Goal: Task Accomplishment & Management: Complete application form

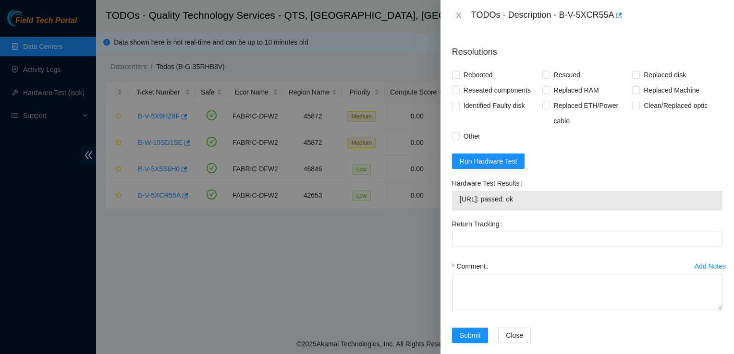
scroll to position [413, 0]
click at [462, 82] on span "Rebooted" at bounding box center [477, 74] width 37 height 15
click at [458, 77] on input "Rebooted" at bounding box center [455, 74] width 7 height 7
checkbox input "true"
click at [550, 82] on span "Rescued" at bounding box center [567, 74] width 34 height 15
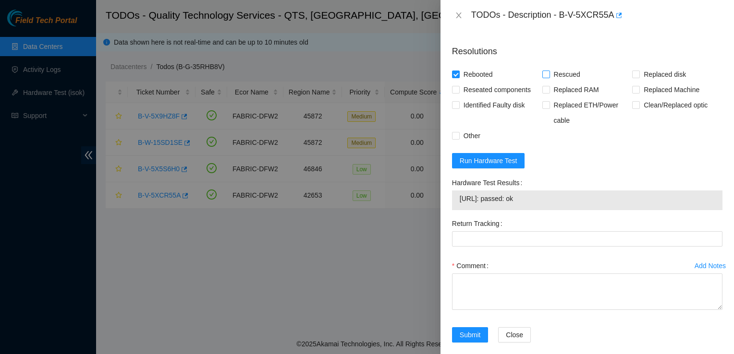
click at [548, 77] on input "Rescued" at bounding box center [545, 74] width 7 height 7
checkbox input "true"
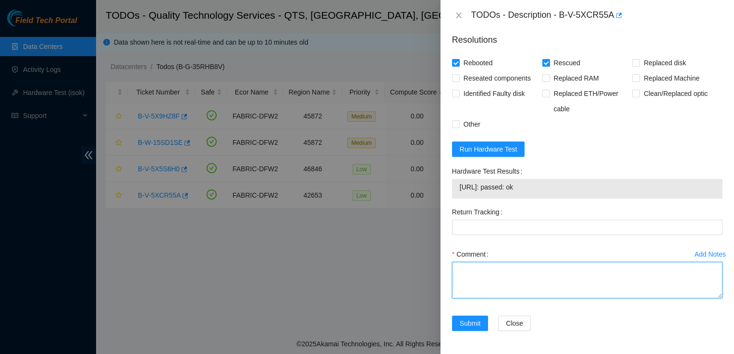
click at [537, 294] on textarea "Comment" at bounding box center [587, 280] width 270 height 36
paste textarea "1. Reboot the machine. 2. Please rescue with the latest rescue version 23.0.3 h…"
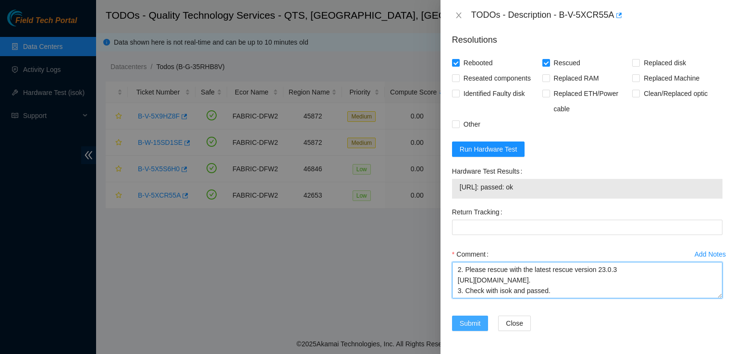
type textarea "1. Reboot the machine. 2. Please rescue with the latest rescue version 23.0.3 h…"
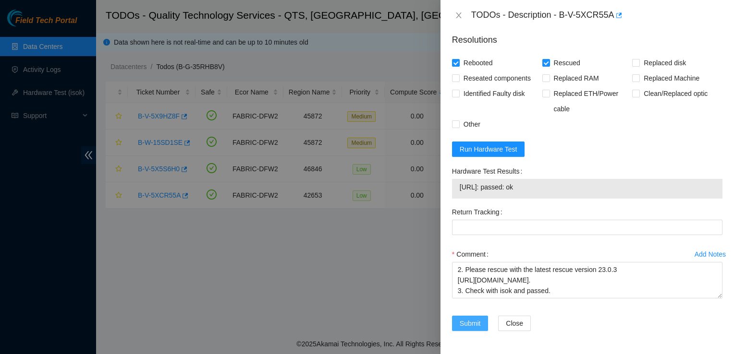
click at [477, 330] on button "Submit" at bounding box center [470, 323] width 36 height 15
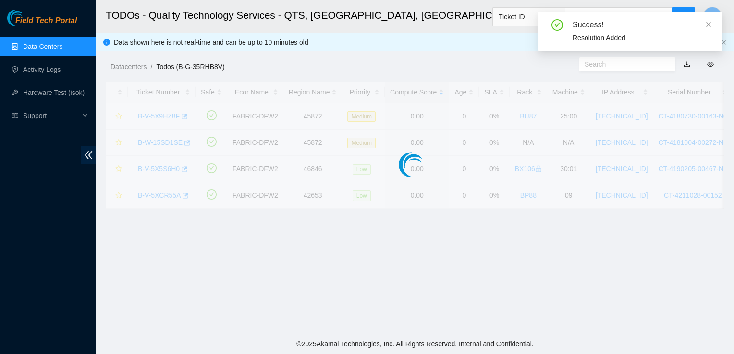
scroll to position [257, 0]
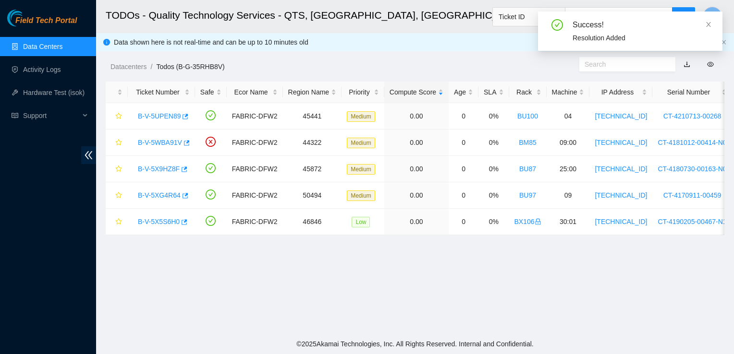
click at [62, 49] on link "Data Centers" at bounding box center [42, 47] width 39 height 8
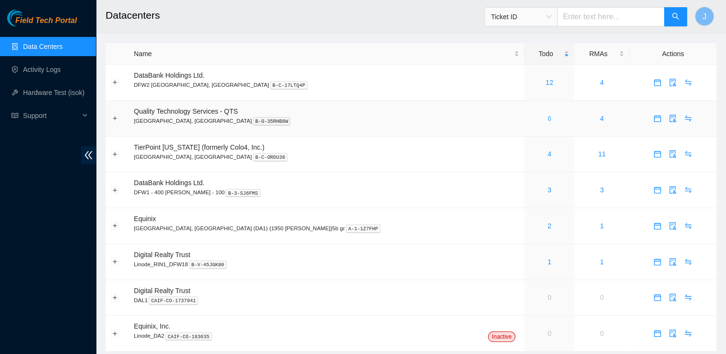
click at [548, 120] on link "6" at bounding box center [550, 119] width 4 height 8
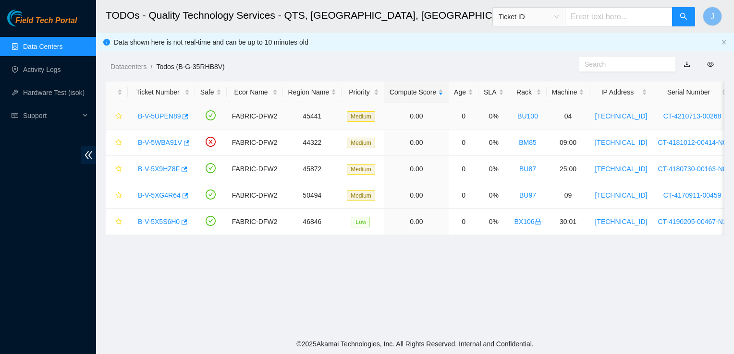
click at [162, 116] on link "B-V-5UPEN89" at bounding box center [159, 116] width 43 height 8
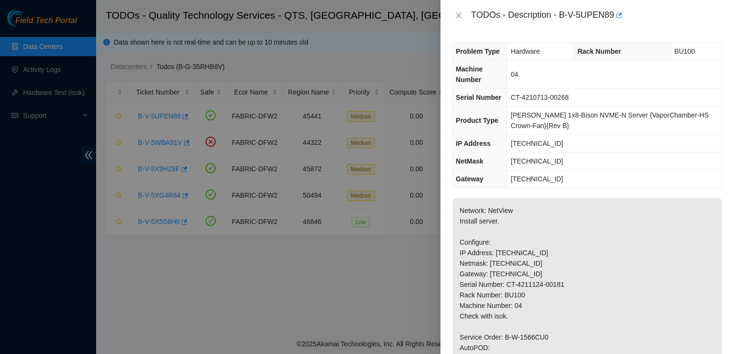
click at [456, 22] on div "TODOs - Description - B-V-5UPEN89" at bounding box center [587, 15] width 270 height 15
click at [456, 17] on icon "close" at bounding box center [459, 16] width 8 height 8
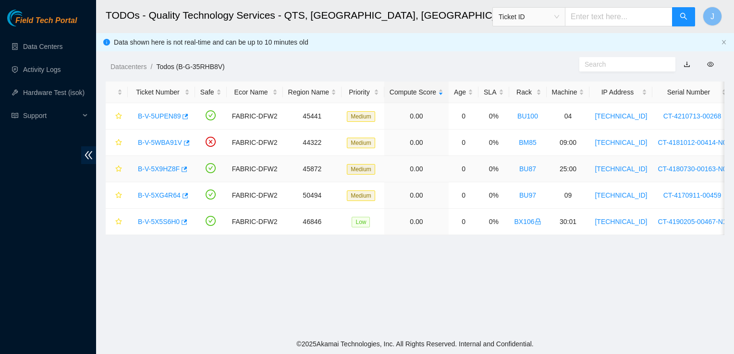
click at [158, 170] on link "B-V-5X9HZ8F" at bounding box center [159, 169] width 42 height 8
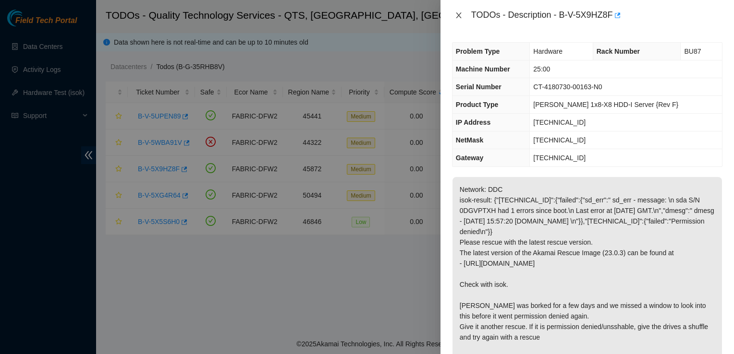
click at [461, 14] on icon "close" at bounding box center [459, 16] width 8 height 8
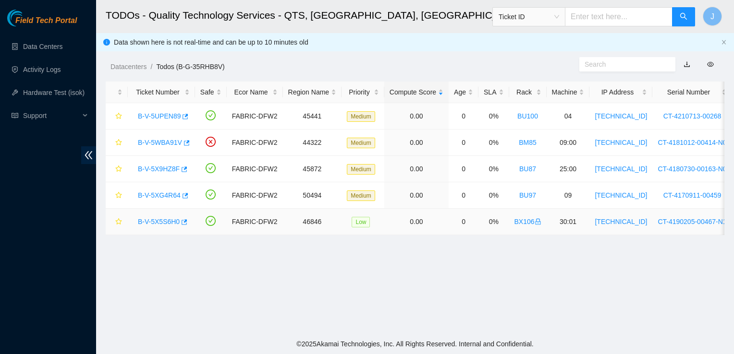
click at [162, 223] on link "B-V-5X5S6H0" at bounding box center [159, 222] width 42 height 8
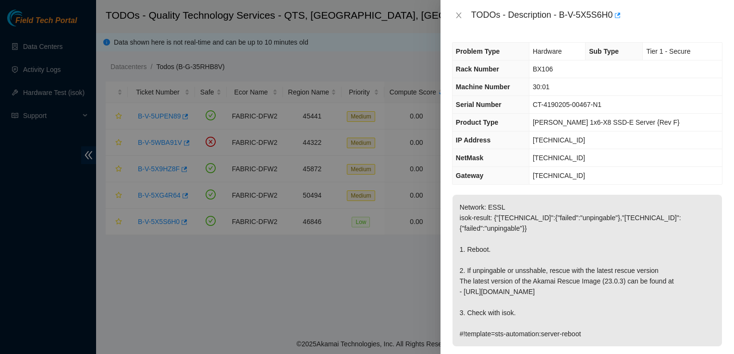
drag, startPoint x: 162, startPoint y: 223, endPoint x: 182, endPoint y: 242, distance: 28.2
click at [565, 139] on span "[TECHNICAL_ID]" at bounding box center [558, 140] width 52 height 8
copy span "[TECHNICAL_ID]"
click at [563, 158] on span "[TECHNICAL_ID]" at bounding box center [558, 158] width 52 height 8
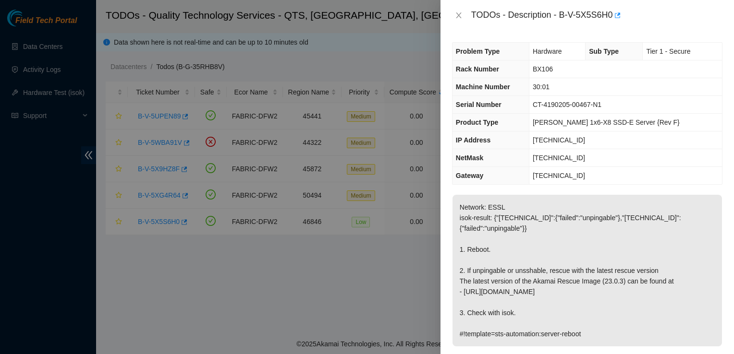
click at [563, 158] on span "[TECHNICAL_ID]" at bounding box center [558, 158] width 52 height 8
copy span "[TECHNICAL_ID]"
click at [465, 16] on button "Close" at bounding box center [458, 15] width 13 height 9
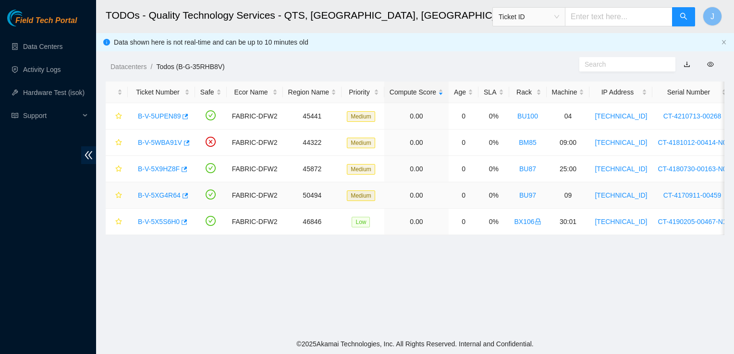
click at [142, 198] on link "B-V-5XG4R64" at bounding box center [159, 196] width 43 height 8
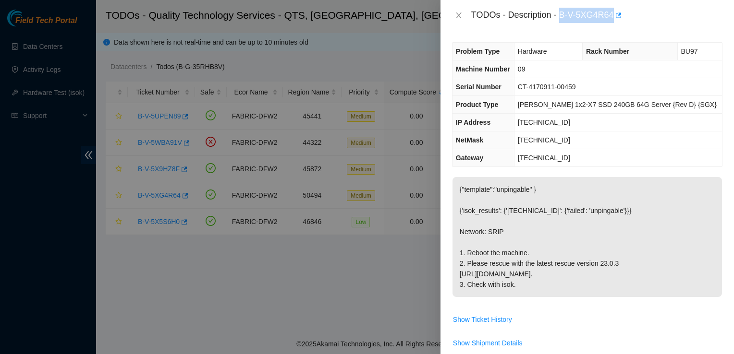
drag, startPoint x: 559, startPoint y: 14, endPoint x: 613, endPoint y: 22, distance: 54.3
click at [613, 22] on div "TODOs - Description - B-V-5XG4R64" at bounding box center [596, 15] width 251 height 15
click at [508, 117] on th "IP Address" at bounding box center [483, 123] width 62 height 18
drag, startPoint x: 561, startPoint y: 15, endPoint x: 613, endPoint y: 20, distance: 52.1
click at [613, 20] on div "TODOs - Description - B-V-5XG4R64" at bounding box center [596, 15] width 251 height 15
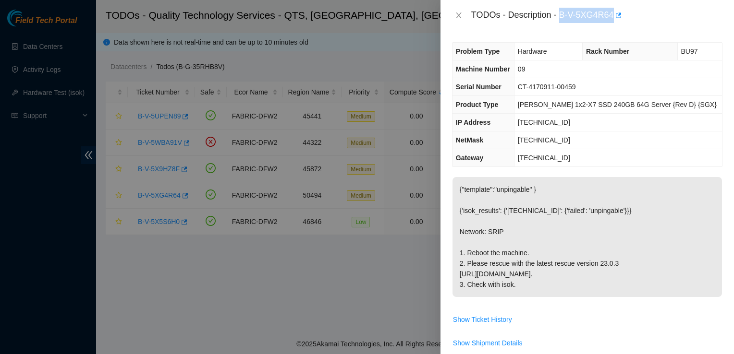
copy div "B-V-5XG4R64"
click at [498, 132] on th "NetMask" at bounding box center [483, 141] width 62 height 18
click at [330, 42] on div at bounding box center [367, 177] width 734 height 354
click at [456, 17] on icon "close" at bounding box center [458, 15] width 5 height 6
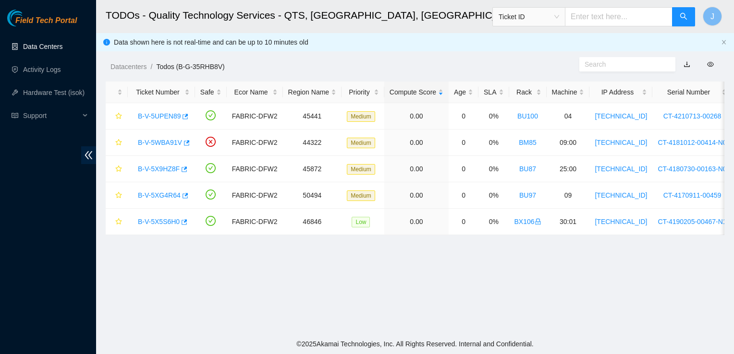
click at [52, 50] on link "Data Centers" at bounding box center [42, 47] width 39 height 8
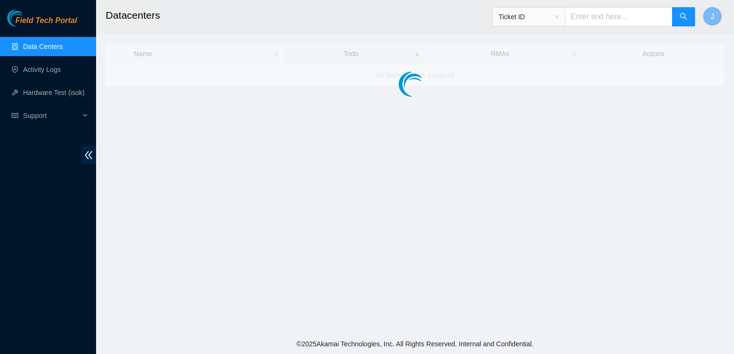
click at [559, 18] on span "Ticket ID" at bounding box center [528, 17] width 60 height 14
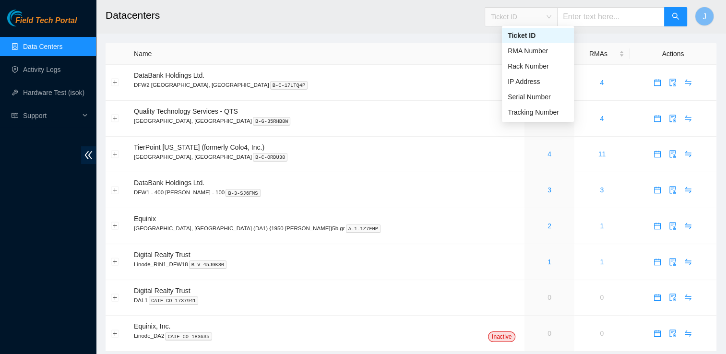
click at [553, 71] on div "Rack Number" at bounding box center [538, 66] width 60 height 11
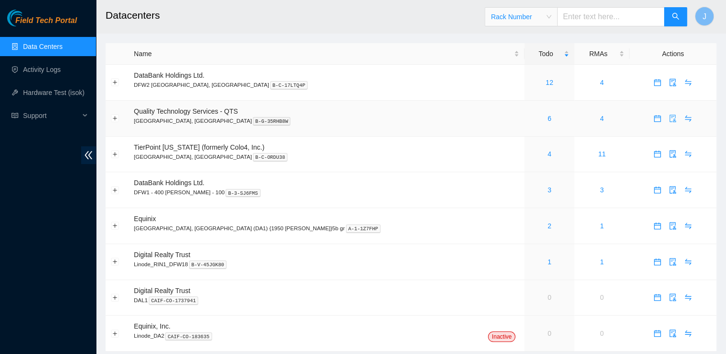
click at [665, 125] on button "button" at bounding box center [672, 118] width 15 height 15
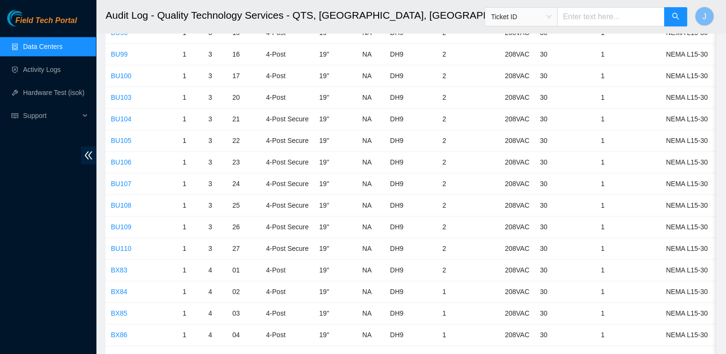
scroll to position [1444, 0]
click at [125, 95] on link "BU103" at bounding box center [121, 99] width 21 height 8
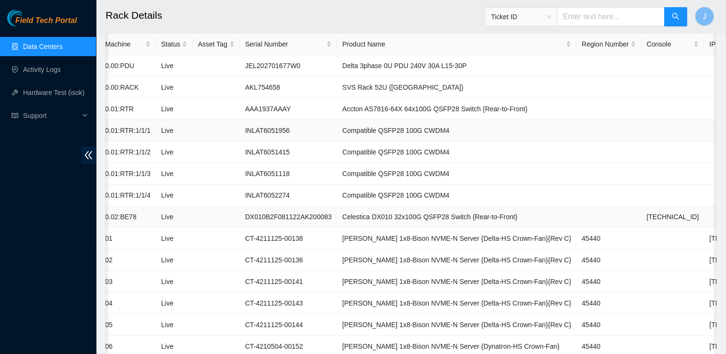
scroll to position [0, 7]
drag, startPoint x: 413, startPoint y: 130, endPoint x: 604, endPoint y: 120, distance: 191.8
click at [640, 120] on td at bounding box center [671, 131] width 63 height 22
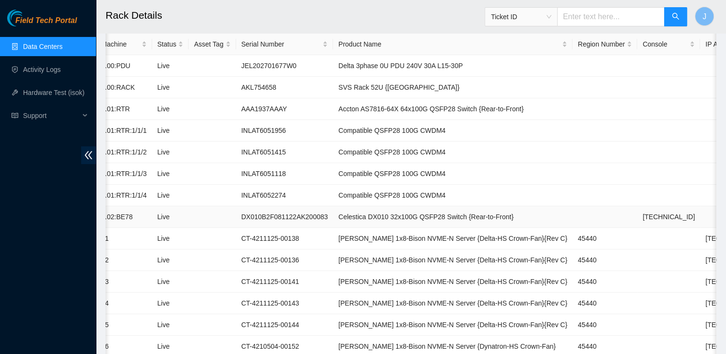
scroll to position [104, 0]
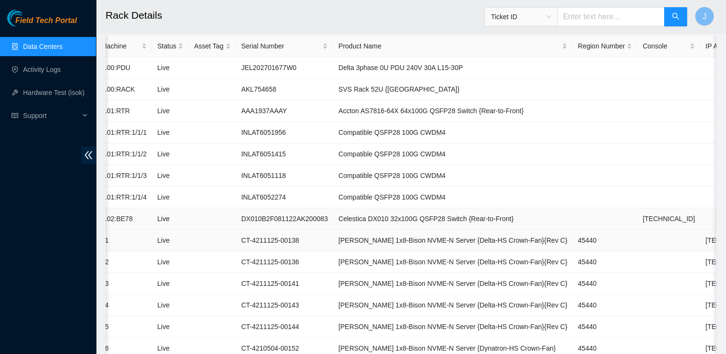
click at [638, 243] on td at bounding box center [669, 241] width 63 height 22
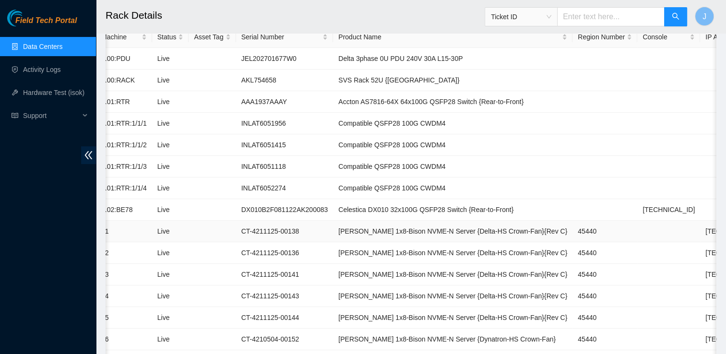
scroll to position [132, 0]
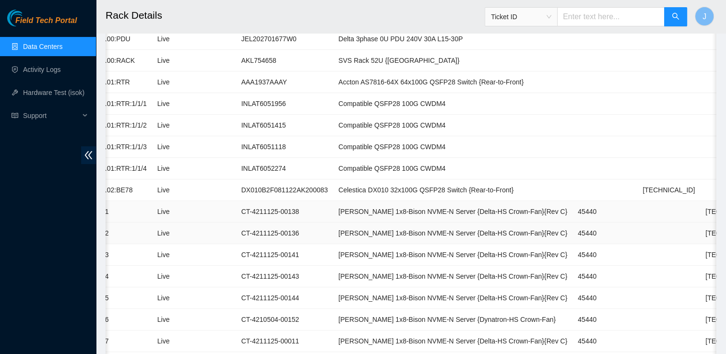
click at [700, 205] on td "[TECHNICAL_ID]" at bounding box center [731, 212] width 63 height 22
click at [58, 50] on link "Data Centers" at bounding box center [42, 47] width 39 height 8
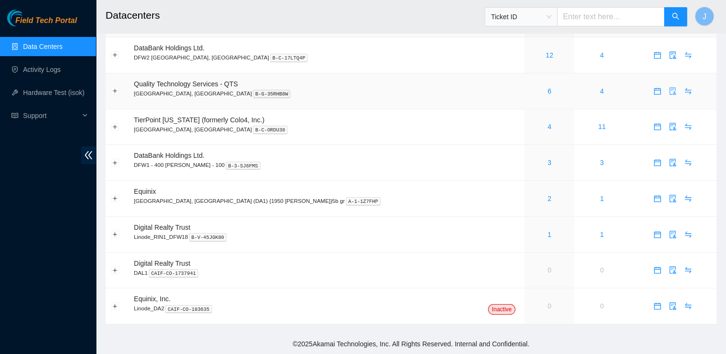
click at [669, 92] on icon "audit" at bounding box center [673, 91] width 8 height 8
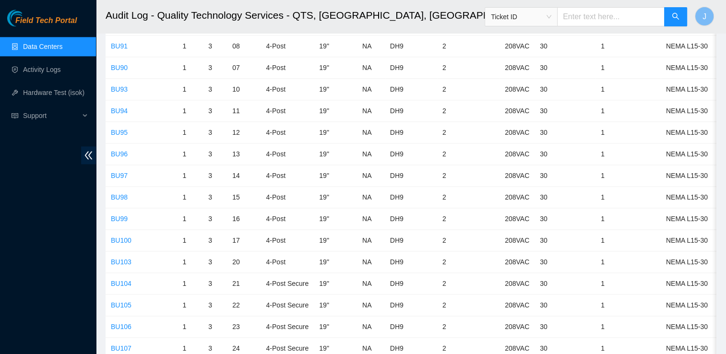
scroll to position [1280, 0]
click at [120, 237] on link "BU100" at bounding box center [121, 241] width 21 height 8
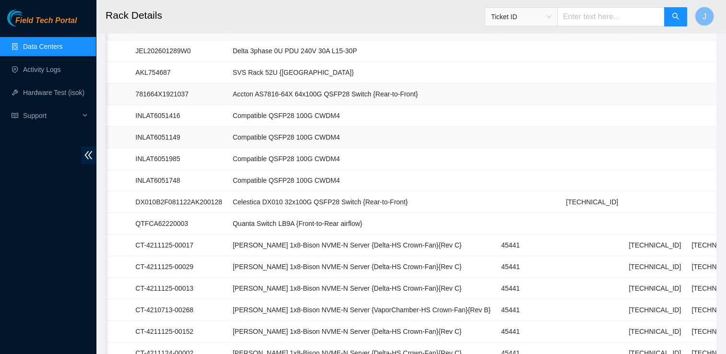
scroll to position [120, 0]
click at [232, 236] on td "[PERSON_NAME] 1x8-Bison NVME-N Server {Delta-HS Crown-Fan}{Rev C}" at bounding box center [362, 246] width 268 height 22
click at [265, 239] on td "[PERSON_NAME] 1x8-Bison NVME-N Server {Delta-HS Crown-Fan}{Rev C}" at bounding box center [362, 246] width 268 height 22
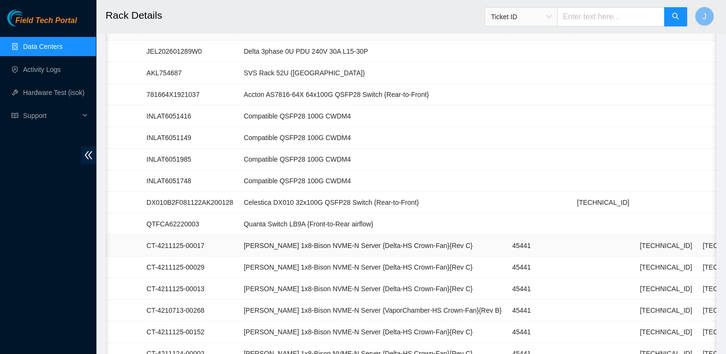
scroll to position [0, 119]
drag, startPoint x: 235, startPoint y: 224, endPoint x: 365, endPoint y: 226, distance: 130.1
click at [365, 226] on td "Quanta Switch LB9A {Front-to-Rear airflow}" at bounding box center [373, 225] width 268 height 22
copy td "Quanta Switch LB9A {Front-to-Rear airflow}"
click at [39, 45] on link "Data Centers" at bounding box center [42, 47] width 39 height 8
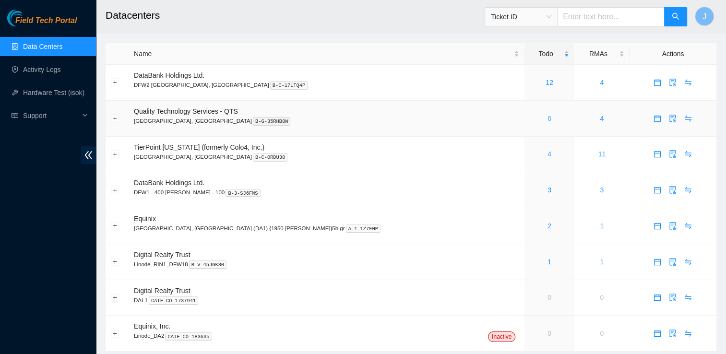
click at [548, 118] on link "6" at bounding box center [550, 119] width 4 height 8
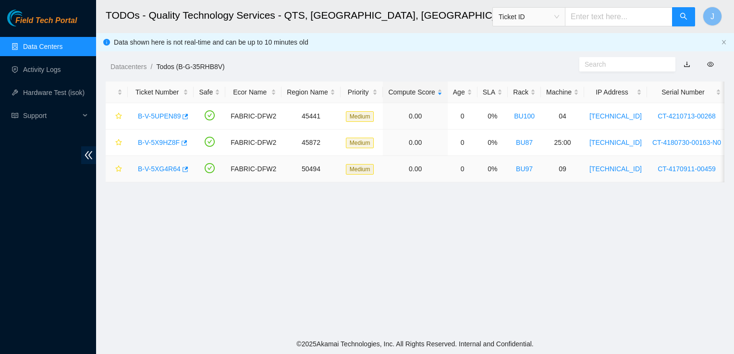
click at [154, 170] on link "B-V-5XG4R64" at bounding box center [159, 169] width 43 height 8
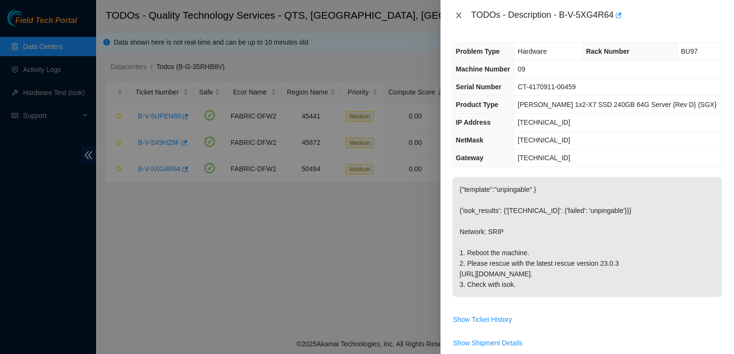
click at [458, 17] on icon "close" at bounding box center [459, 16] width 8 height 8
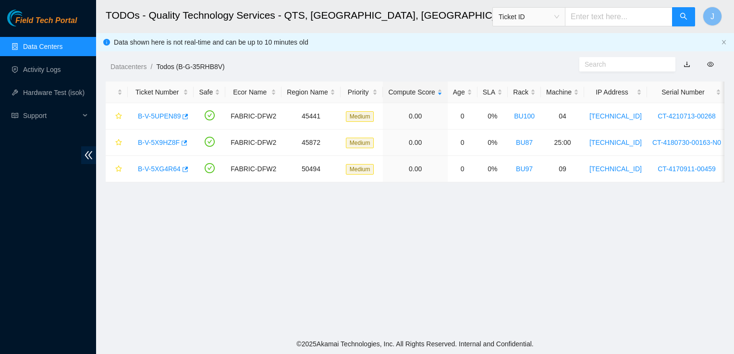
click at [56, 49] on link "Data Centers" at bounding box center [42, 47] width 39 height 8
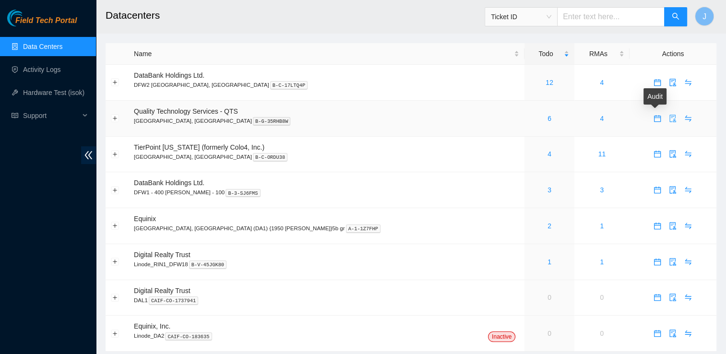
click at [669, 117] on icon "audit" at bounding box center [673, 119] width 8 height 8
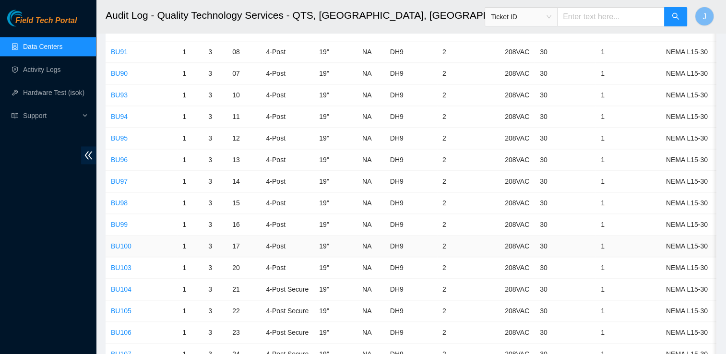
scroll to position [1260, 0]
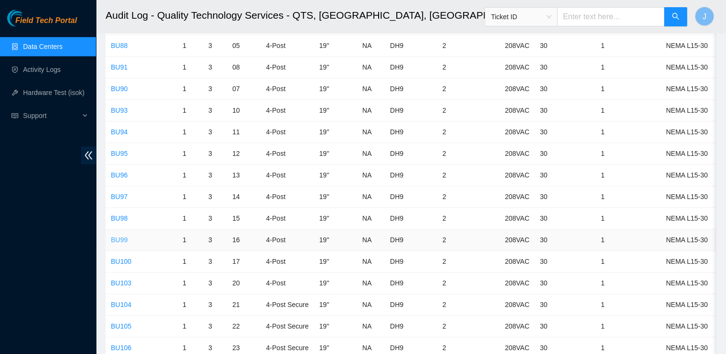
click at [122, 236] on link "BU99" at bounding box center [119, 240] width 17 height 8
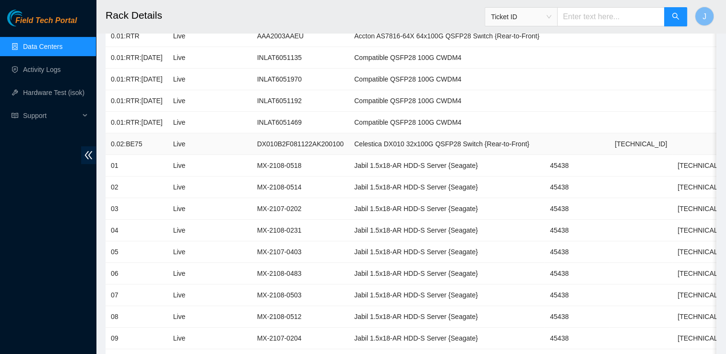
scroll to position [180, 0]
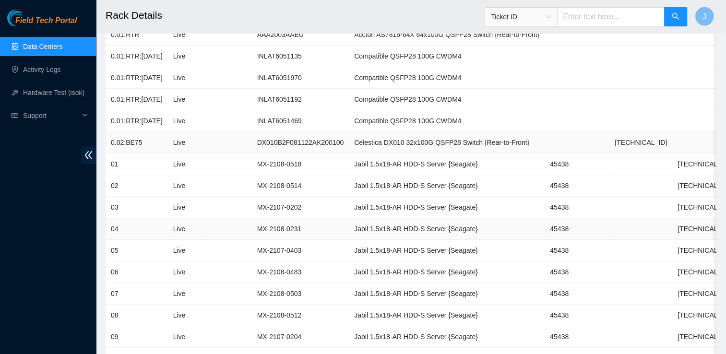
click at [513, 235] on td "Jabil 1.5x18-AR HDD-S Server {Seagate}" at bounding box center [447, 229] width 196 height 22
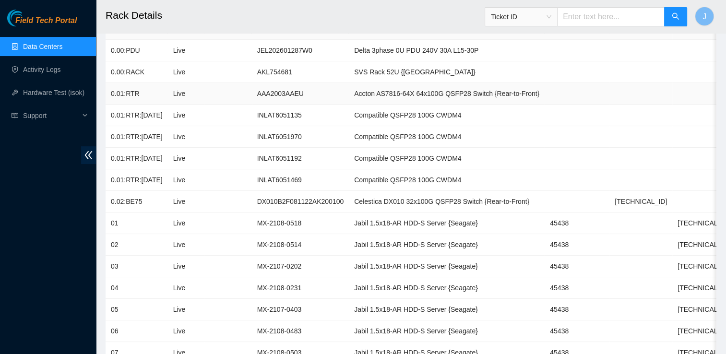
scroll to position [121, 0]
click at [634, 213] on td at bounding box center [641, 224] width 63 height 22
click at [626, 217] on td at bounding box center [641, 224] width 63 height 22
click at [687, 241] on td "[TECHNICAL_ID]" at bounding box center [704, 245] width 63 height 22
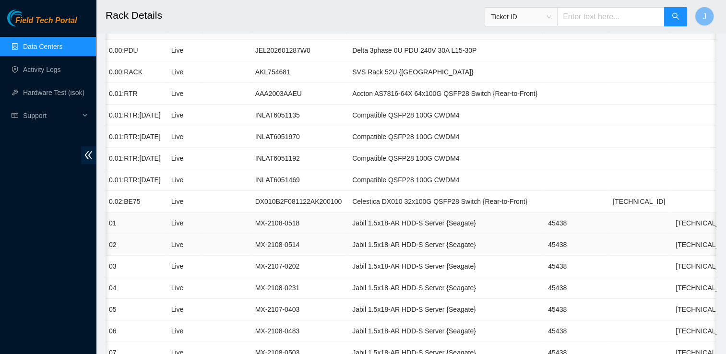
click at [616, 213] on td at bounding box center [639, 224] width 63 height 22
click at [624, 213] on td at bounding box center [639, 224] width 63 height 22
click at [620, 208] on td "[TECHNICAL_ID]" at bounding box center [639, 202] width 63 height 22
click at [296, 213] on td "MX-2108-0518" at bounding box center [298, 224] width 97 height 22
click at [318, 219] on td "MX-2108-0518" at bounding box center [298, 224] width 97 height 22
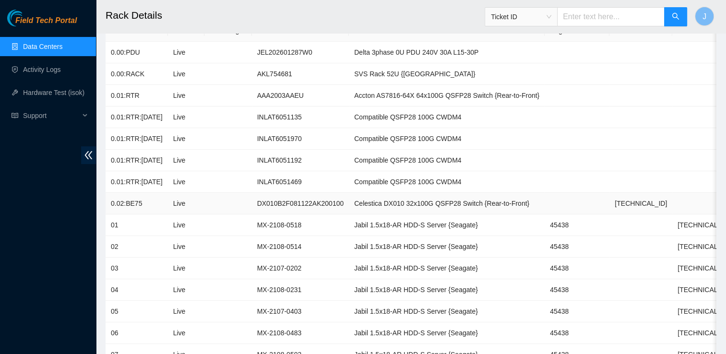
scroll to position [103, 0]
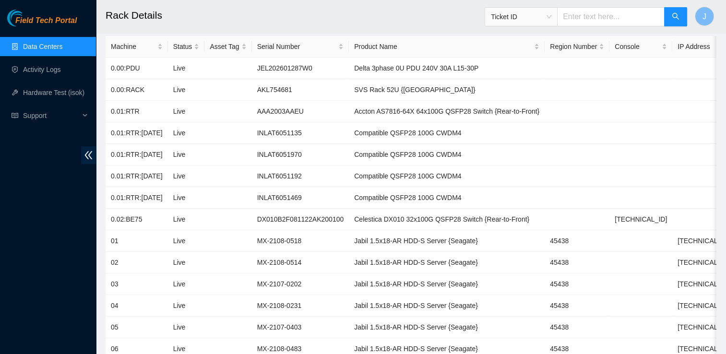
click at [38, 50] on link "Data Centers" at bounding box center [42, 47] width 39 height 8
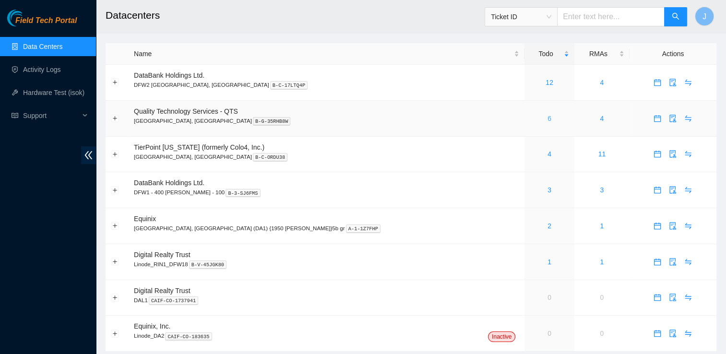
click at [548, 120] on link "6" at bounding box center [550, 119] width 4 height 8
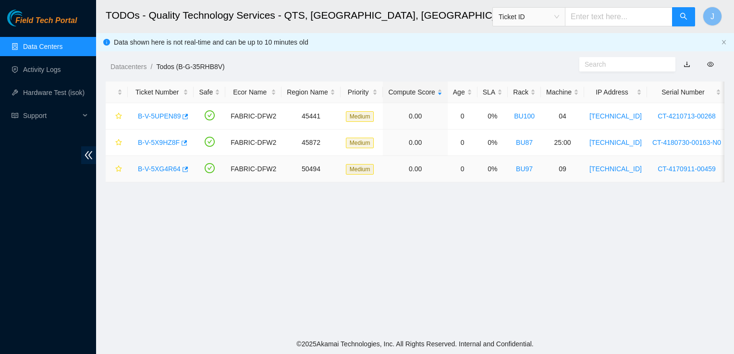
click at [163, 174] on div "B-V-5XG4R64" at bounding box center [160, 168] width 55 height 15
click at [170, 168] on link "B-V-5XG4R64" at bounding box center [159, 169] width 43 height 8
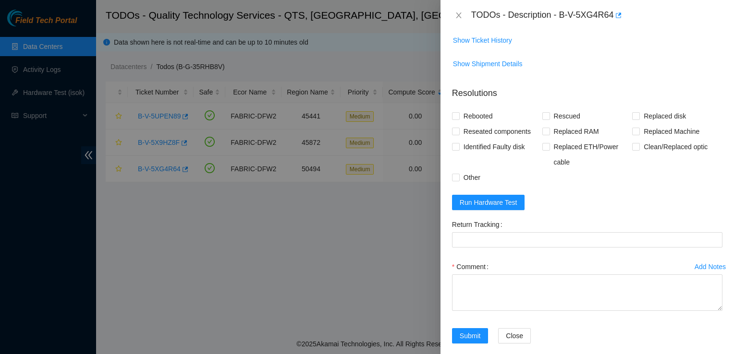
scroll to position [301, 0]
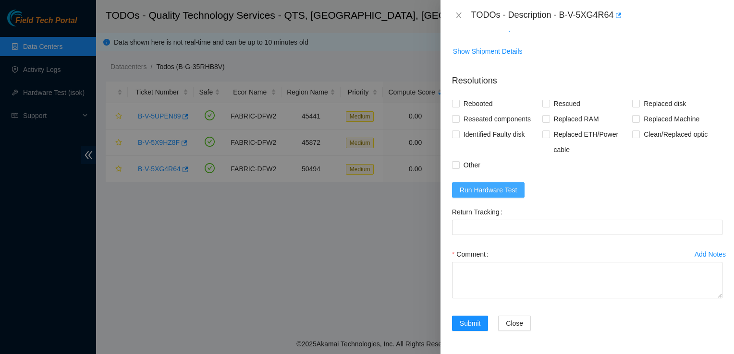
click at [476, 191] on span "Run Hardware Test" at bounding box center [488, 190] width 58 height 11
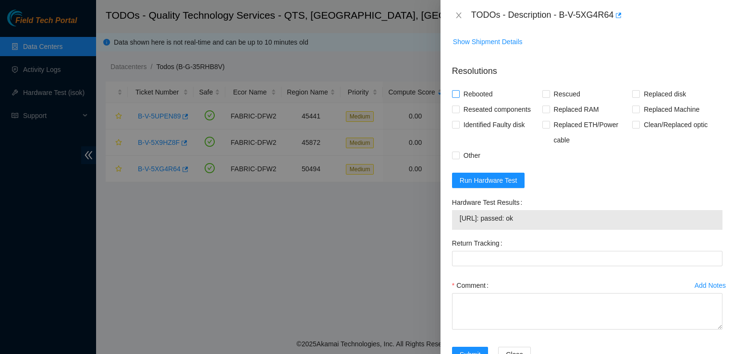
click at [455, 97] on input "Rebooted" at bounding box center [455, 93] width 7 height 7
checkbox input "true"
click at [558, 101] on span "Rescued" at bounding box center [567, 93] width 34 height 15
click at [549, 97] on input "Rescued" at bounding box center [545, 93] width 7 height 7
checkbox input "true"
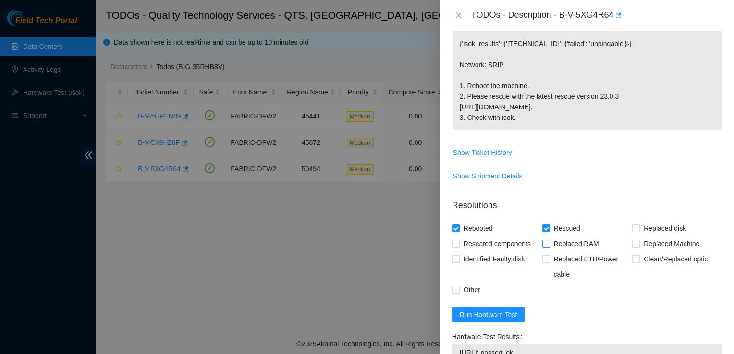
scroll to position [167, 0]
drag, startPoint x: 518, startPoint y: 115, endPoint x: 457, endPoint y: 85, distance: 68.3
click at [457, 85] on p "{"template":"unpingable" } {'isok_results': {'[TECHNICAL_ID]': {'failed': 'unpi…" at bounding box center [586, 70] width 269 height 120
copy p "1. Reboot the machine. 2. Please rescue with the latest rescue version 23.0.3 […"
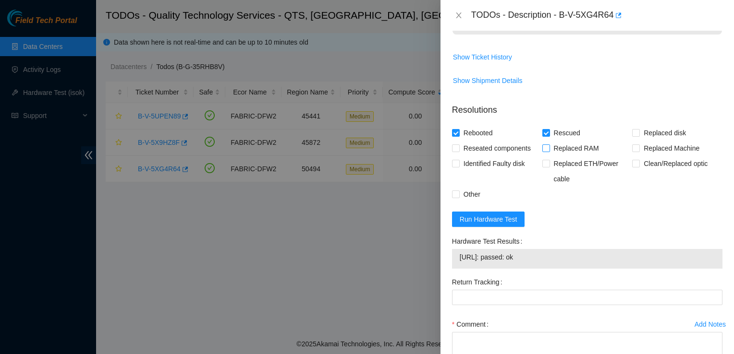
scroll to position [338, 0]
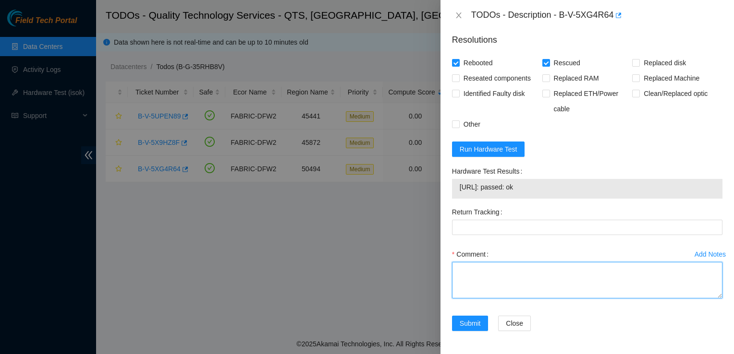
click at [462, 280] on textarea "Comment" at bounding box center [587, 280] width 270 height 36
paste textarea "1. Reboot the machine. 2. Please rescue with the latest rescue version 23.0.3 […"
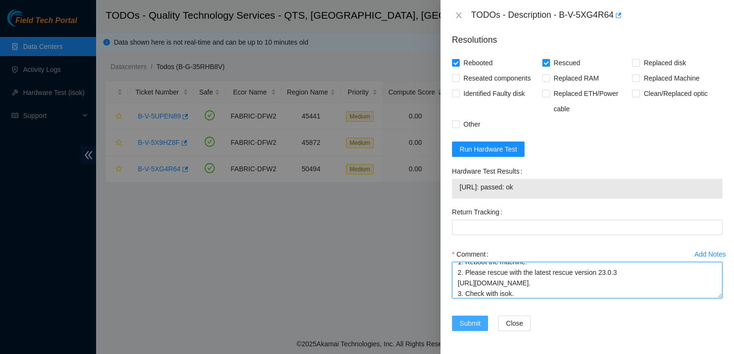
type textarea "1. Reboot the machine. 2. Please rescue with the latest rescue version 23.0.3 […"
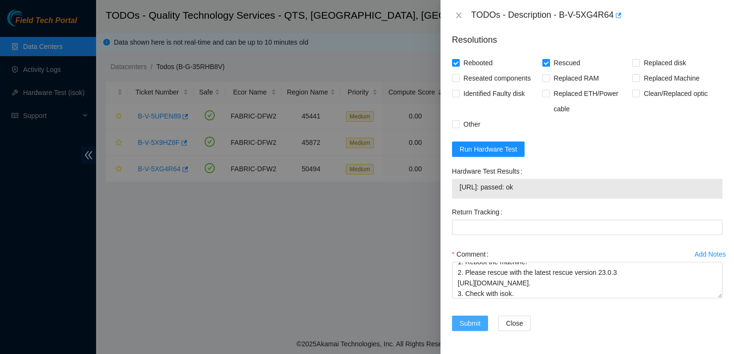
click at [468, 326] on span "Submit" at bounding box center [469, 323] width 21 height 11
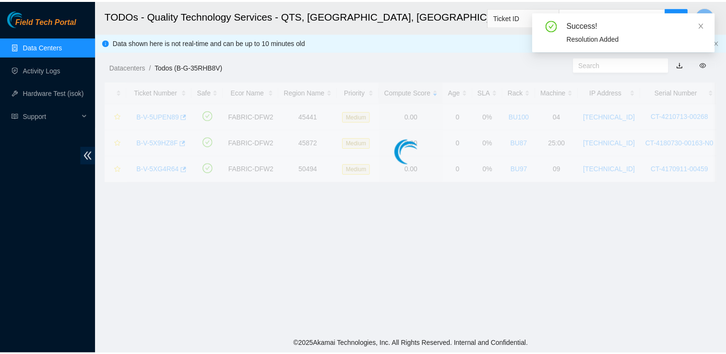
scroll to position [253, 0]
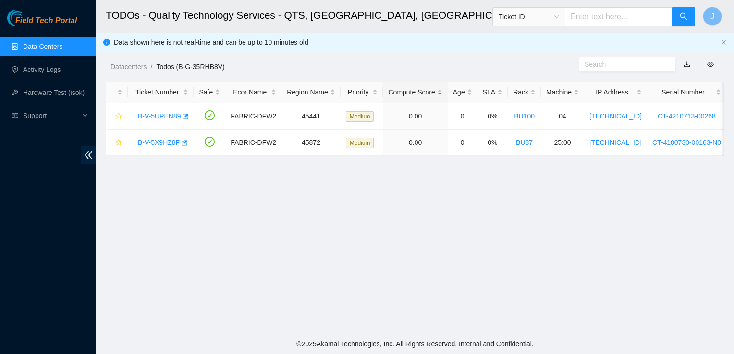
click at [31, 49] on link "Data Centers" at bounding box center [42, 47] width 39 height 8
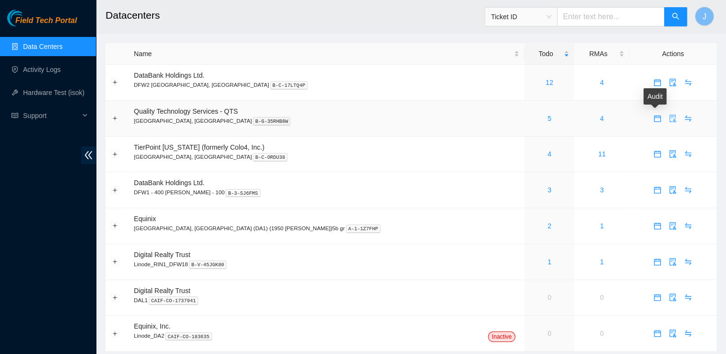
click at [669, 116] on icon "audit" at bounding box center [673, 119] width 8 height 8
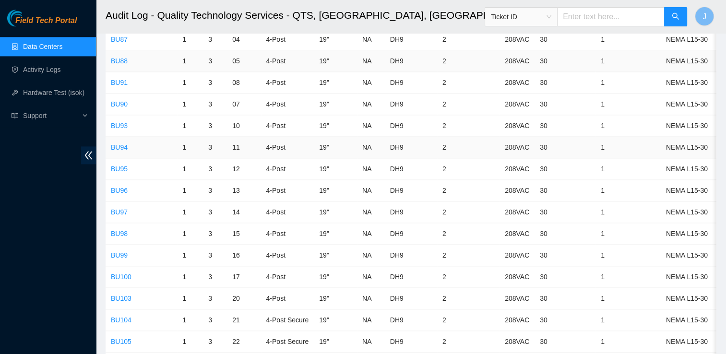
scroll to position [1248, 0]
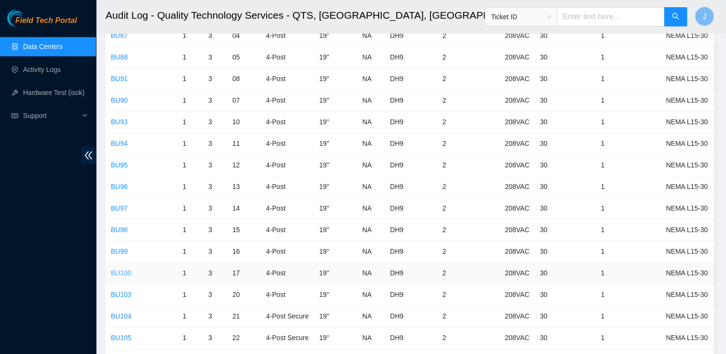
click at [123, 269] on link "BU100" at bounding box center [121, 273] width 21 height 8
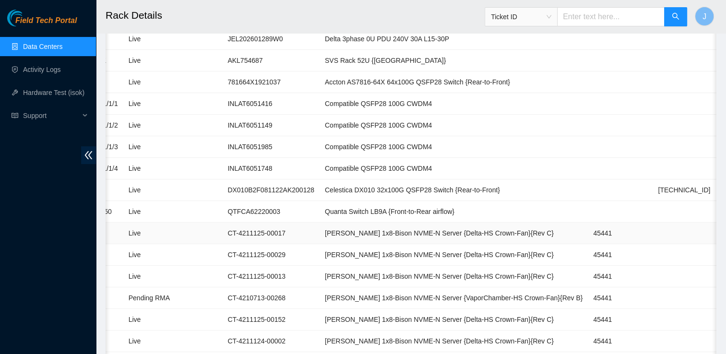
scroll to position [0, 38]
click at [463, 223] on td "[PERSON_NAME] 1x8-Bison NVME-N Server {Delta-HS Crown-Fan}{Rev C}" at bounding box center [454, 234] width 268 height 22
click at [62, 50] on link "Data Centers" at bounding box center [42, 47] width 39 height 8
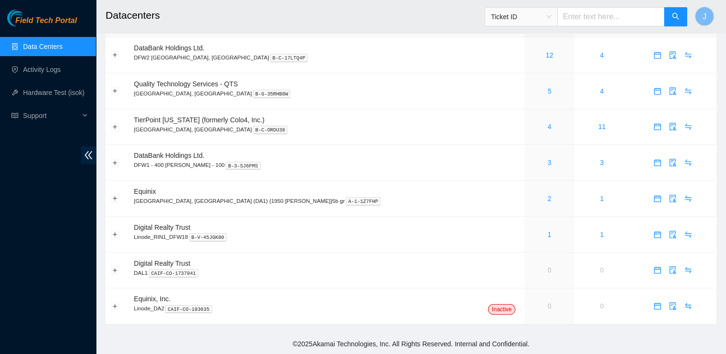
scroll to position [28, 0]
click at [669, 90] on icon "audit" at bounding box center [673, 91] width 8 height 8
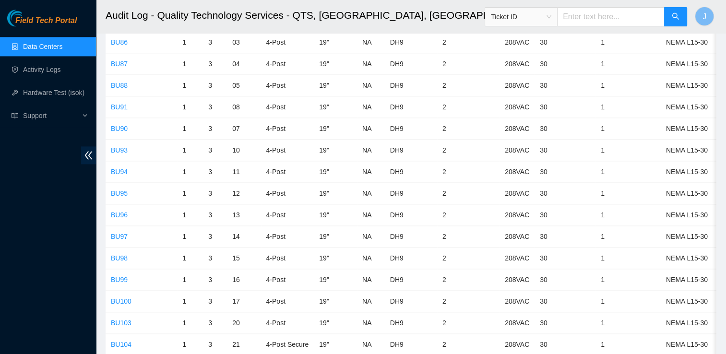
scroll to position [1220, 0]
click at [121, 276] on link "BU99" at bounding box center [119, 280] width 17 height 8
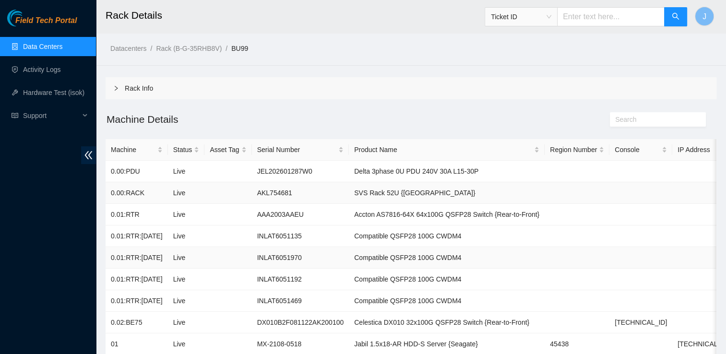
scroll to position [6, 0]
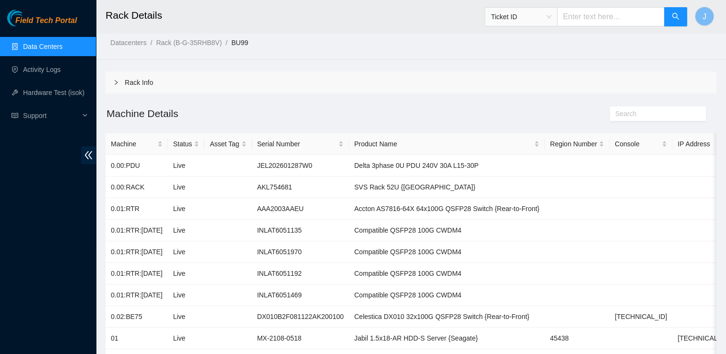
click at [62, 46] on link "Data Centers" at bounding box center [42, 47] width 39 height 8
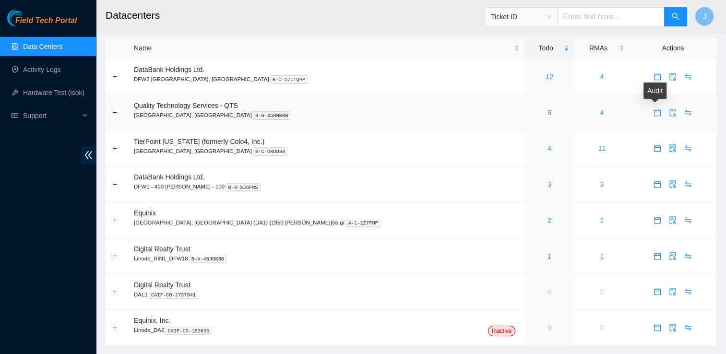
click at [669, 111] on icon "audit" at bounding box center [673, 113] width 8 height 8
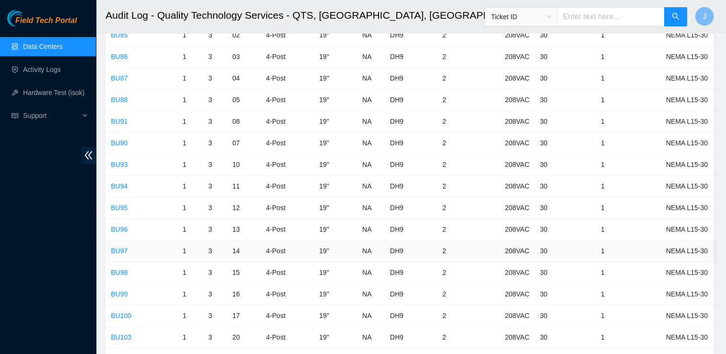
scroll to position [1205, 0]
click at [118, 248] on link "BU97" at bounding box center [119, 252] width 17 height 8
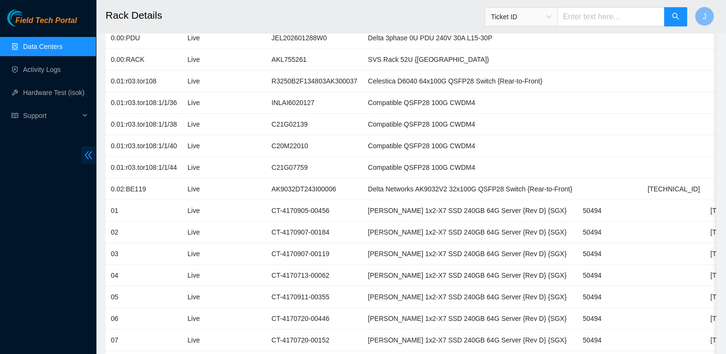
click at [92, 150] on icon "double-left" at bounding box center [89, 155] width 10 height 10
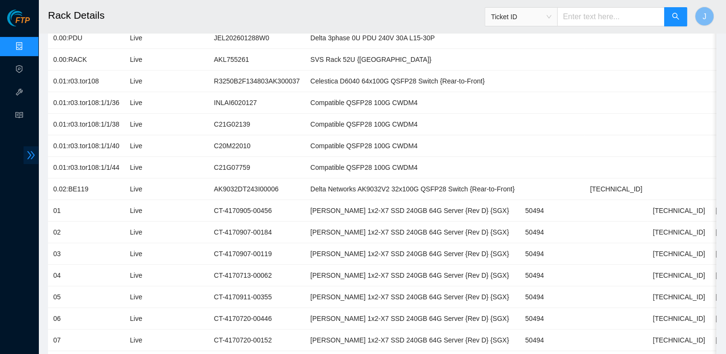
click at [30, 155] on icon "double-right" at bounding box center [31, 155] width 10 height 10
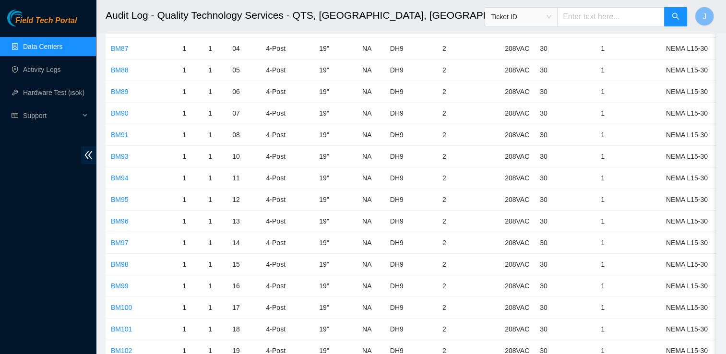
scroll to position [1205, 0]
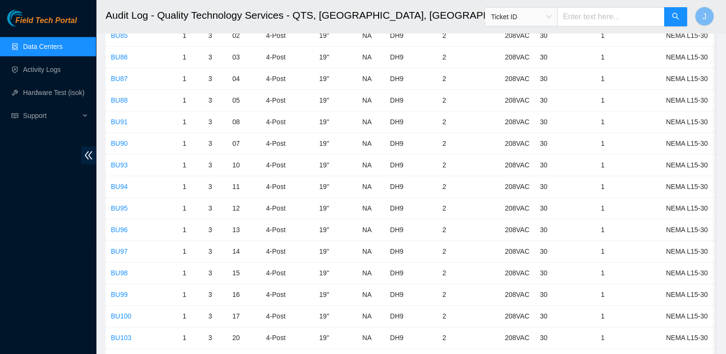
click at [62, 45] on link "Data Centers" at bounding box center [42, 47] width 39 height 8
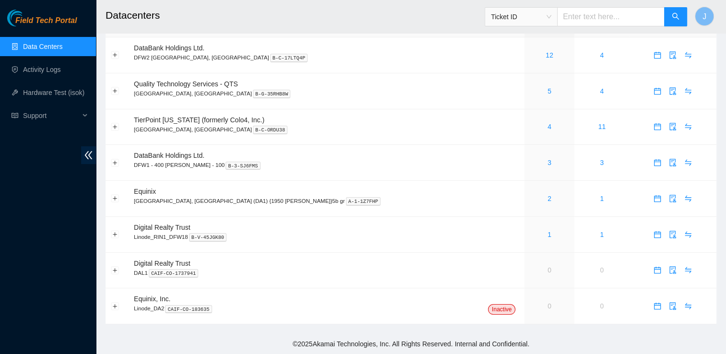
click at [62, 45] on link "Data Centers" at bounding box center [42, 47] width 39 height 8
click at [669, 91] on icon "audit" at bounding box center [673, 91] width 8 height 8
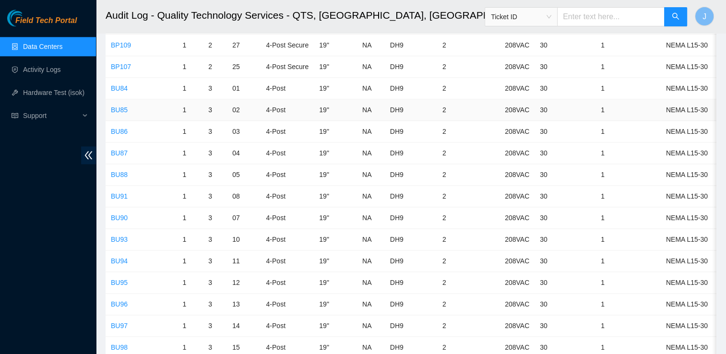
scroll to position [1131, 0]
click at [121, 300] on link "BU96" at bounding box center [119, 304] width 17 height 8
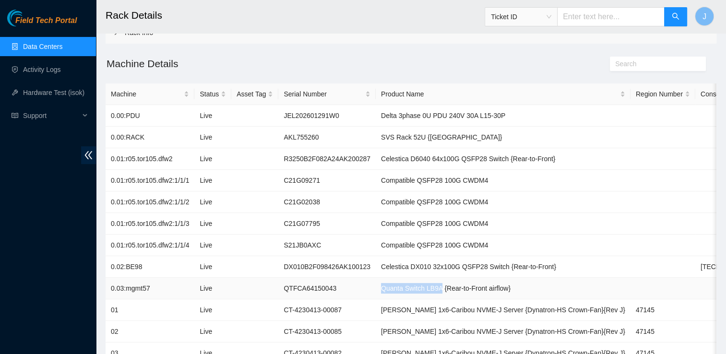
drag, startPoint x: 375, startPoint y: 288, endPoint x: 434, endPoint y: 293, distance: 58.8
click at [434, 293] on td "Quanta Switch LB9A {Rear-to-Front airflow}" at bounding box center [503, 289] width 255 height 22
copy td "Quanta Switch LB9A"
click at [62, 48] on link "Data Centers" at bounding box center [42, 47] width 39 height 8
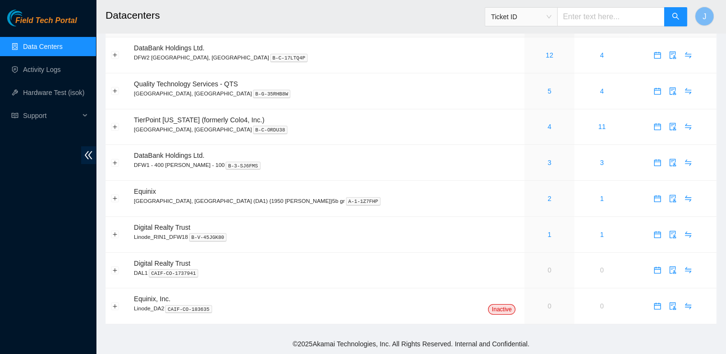
scroll to position [28, 0]
click at [665, 86] on button "button" at bounding box center [672, 91] width 15 height 15
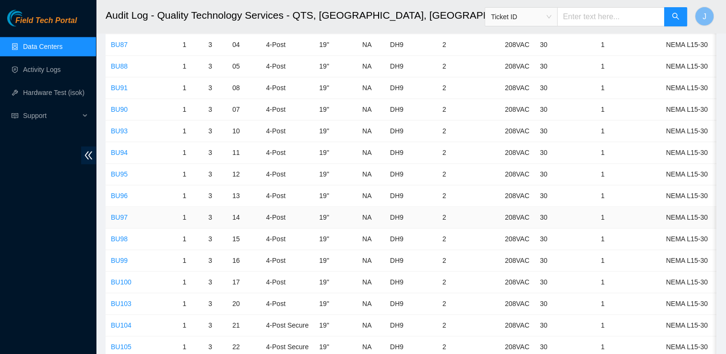
scroll to position [1240, 0]
click at [117, 170] on link "BU95" at bounding box center [119, 174] width 17 height 8
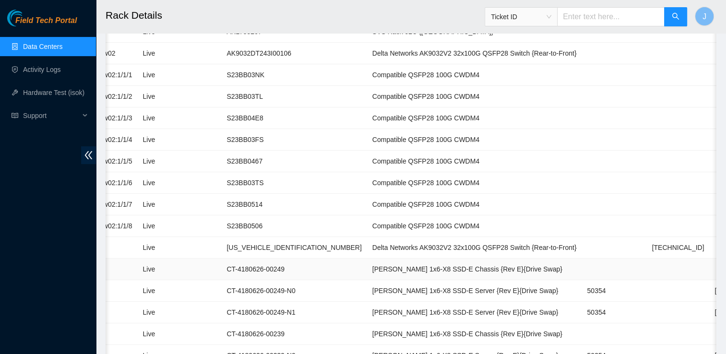
scroll to position [0, 57]
drag, startPoint x: 305, startPoint y: 247, endPoint x: 455, endPoint y: 252, distance: 149.8
click at [455, 252] on td "Delta Networks AK9032V2 32x100G QSFP28 Switch {Rear-to-Front}" at bounding box center [475, 248] width 215 height 22
copy td "Delta Networks AK9032V2 32x100G QSFP28 Switch"
click at [46, 45] on link "Data Centers" at bounding box center [42, 47] width 39 height 8
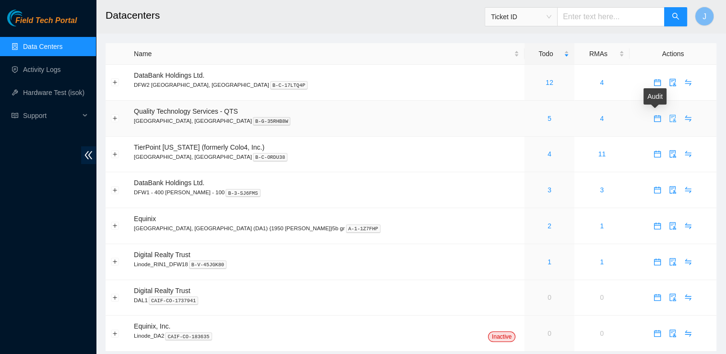
click at [669, 122] on icon "audit" at bounding box center [673, 119] width 8 height 8
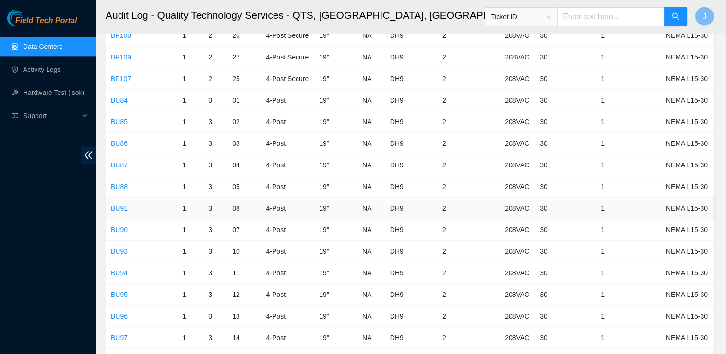
scroll to position [1261, 0]
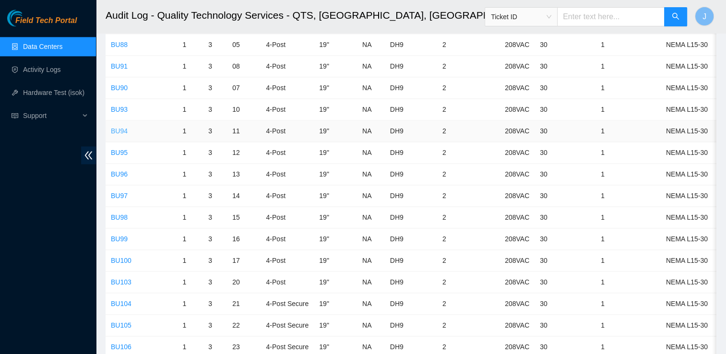
click at [121, 127] on link "BU94" at bounding box center [119, 131] width 17 height 8
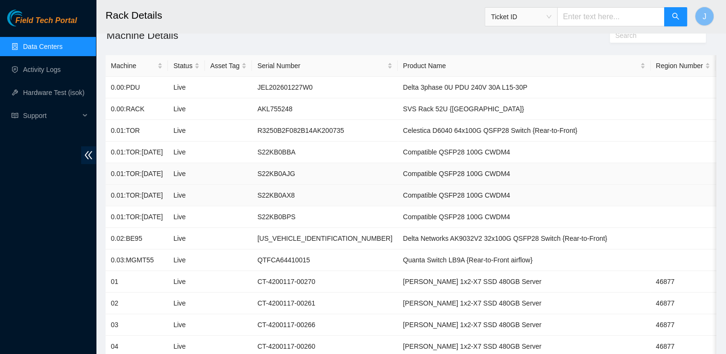
scroll to position [84, 0]
drag, startPoint x: 342, startPoint y: 260, endPoint x: 402, endPoint y: 261, distance: 59.5
click at [402, 261] on td "Quanta Switch LB9A {Rear-to-Front airflow}" at bounding box center [524, 260] width 253 height 22
copy td "Quanta Switch LB9A"
click at [62, 49] on link "Data Centers" at bounding box center [42, 47] width 39 height 8
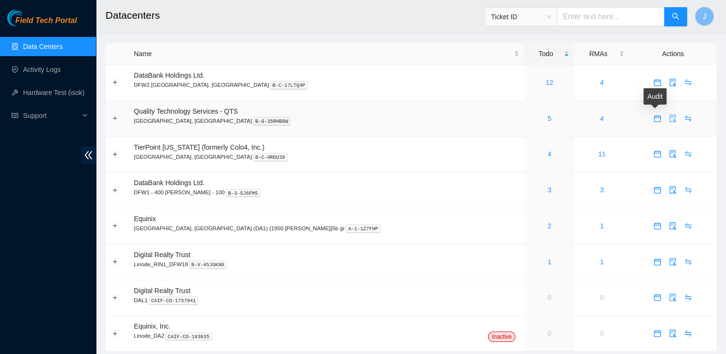
click at [666, 119] on span "audit" at bounding box center [673, 119] width 14 height 8
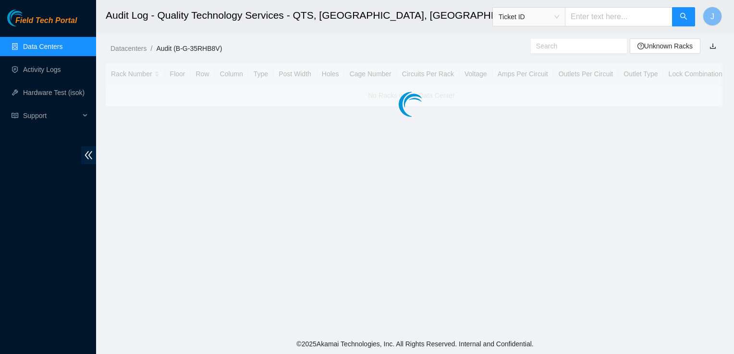
click at [660, 119] on main "Audit Log - Quality Technology Services - QTS, [GEOGRAPHIC_DATA], [GEOGRAPHIC_D…" at bounding box center [415, 167] width 638 height 334
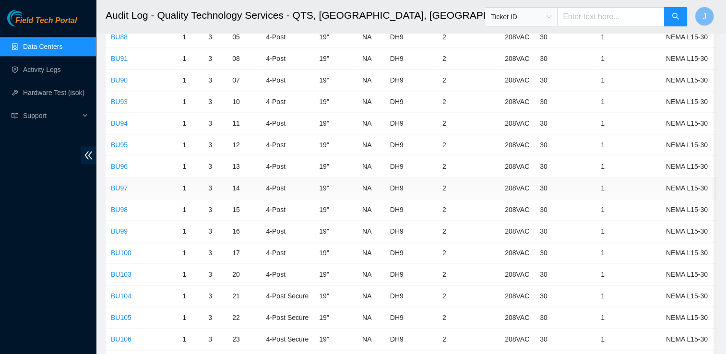
scroll to position [1239, 0]
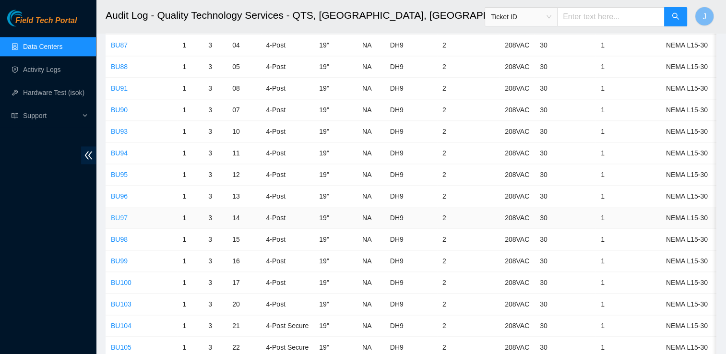
click at [117, 214] on link "BU97" at bounding box center [119, 218] width 17 height 8
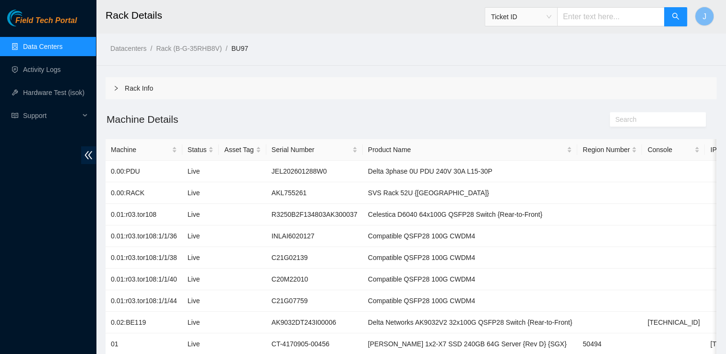
click at [62, 45] on link "Data Centers" at bounding box center [42, 47] width 39 height 8
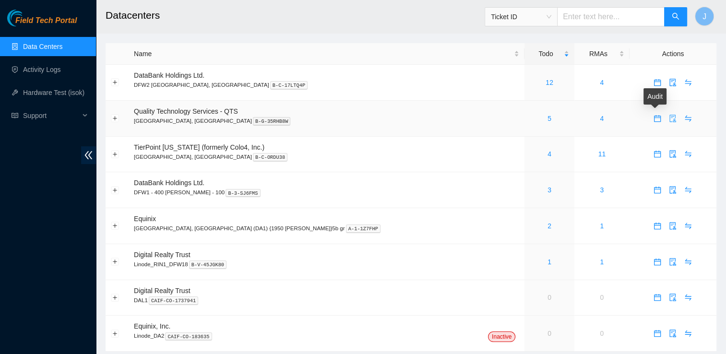
click at [670, 119] on icon "audit" at bounding box center [673, 119] width 6 height 8
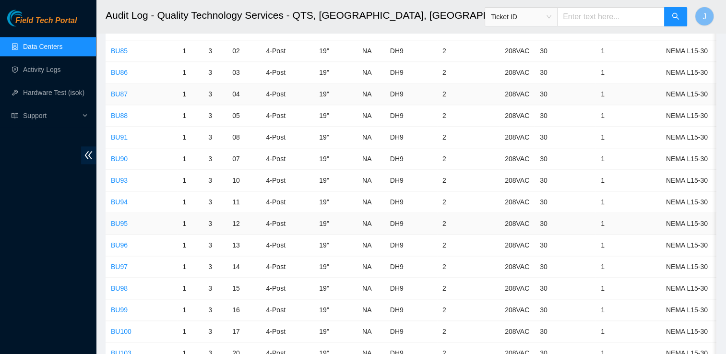
scroll to position [1190, 0]
click at [118, 284] on link "BU98" at bounding box center [119, 288] width 17 height 8
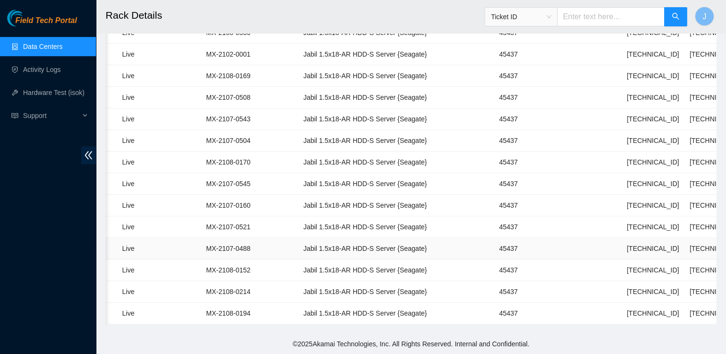
scroll to position [0, 138]
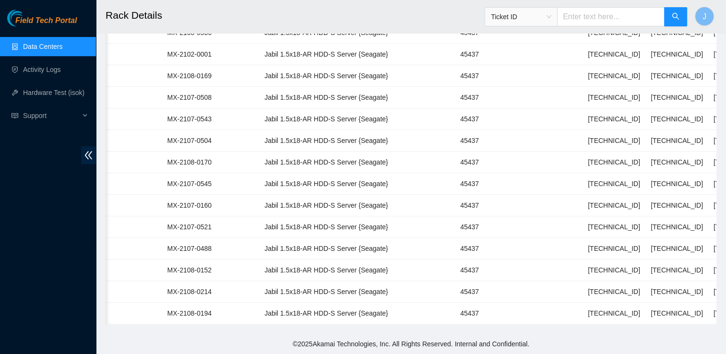
click at [62, 48] on link "Data Centers" at bounding box center [42, 47] width 39 height 8
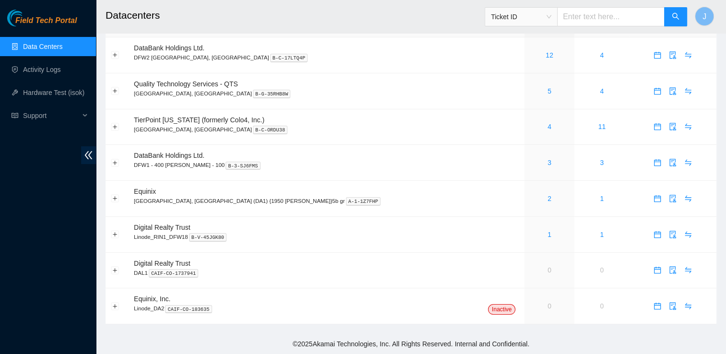
scroll to position [28, 0]
click at [670, 89] on icon "audit" at bounding box center [673, 91] width 6 height 8
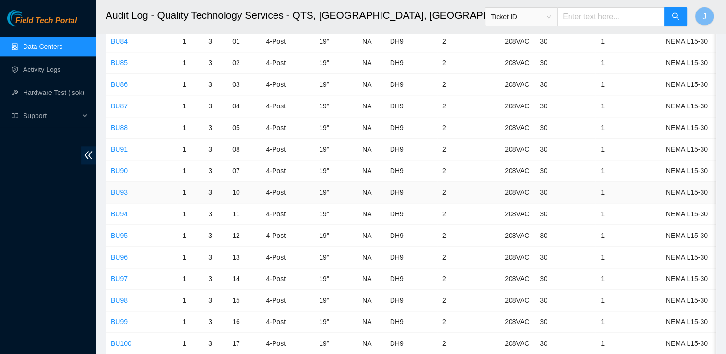
scroll to position [1185, 0]
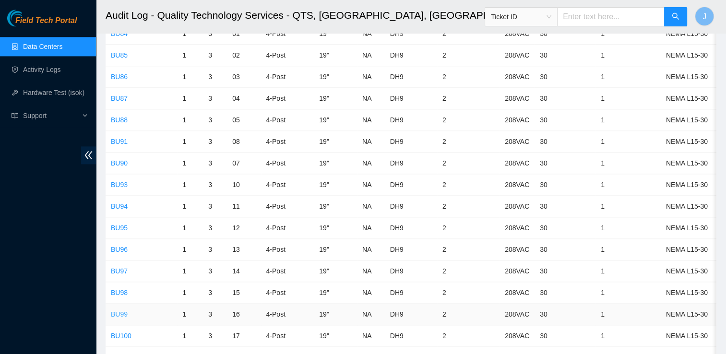
click at [120, 311] on link "BU99" at bounding box center [119, 315] width 17 height 8
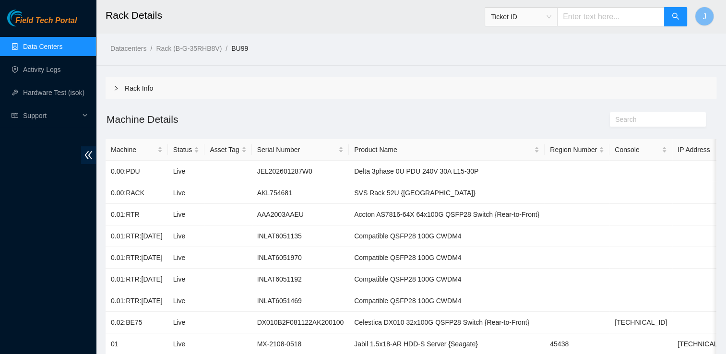
click at [47, 43] on link "Data Centers" at bounding box center [42, 47] width 39 height 8
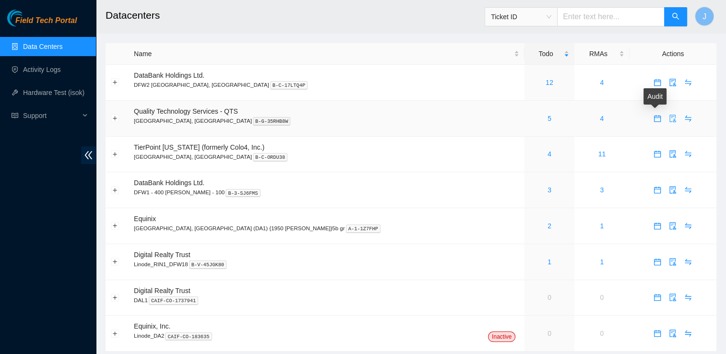
click at [669, 119] on icon "audit" at bounding box center [673, 119] width 8 height 8
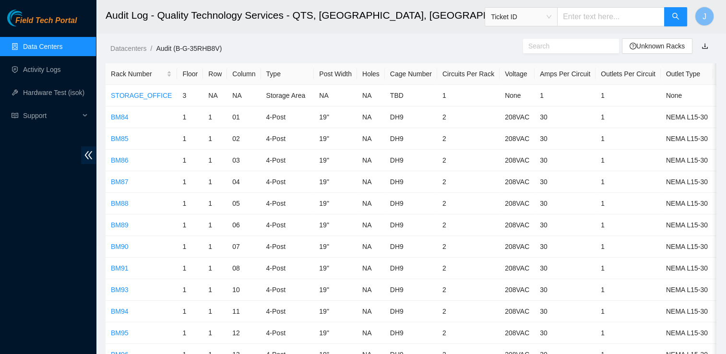
click at [460, 41] on div "Datacenters / Audit (B-G-35RHB8V) /" at bounding box center [332, 27] width 473 height 54
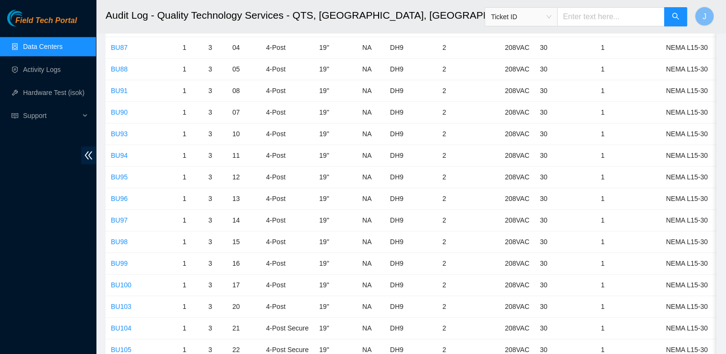
scroll to position [1239, 0]
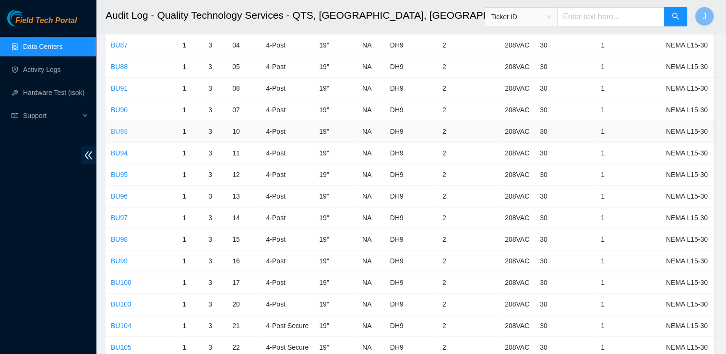
click at [121, 128] on link "BU93" at bounding box center [119, 132] width 17 height 8
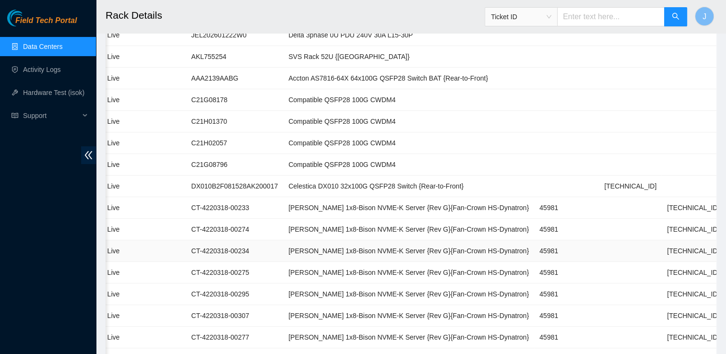
scroll to position [0, 132]
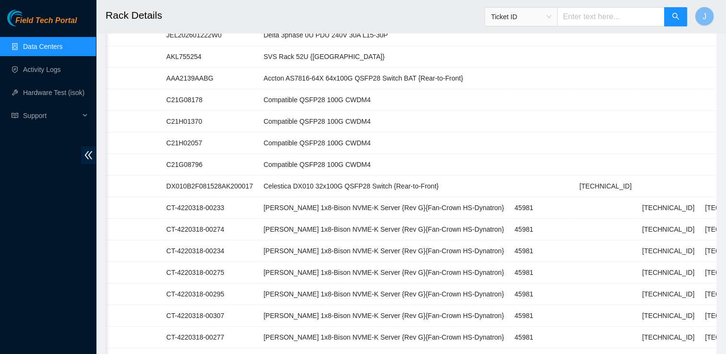
click at [62, 50] on link "Data Centers" at bounding box center [42, 47] width 39 height 8
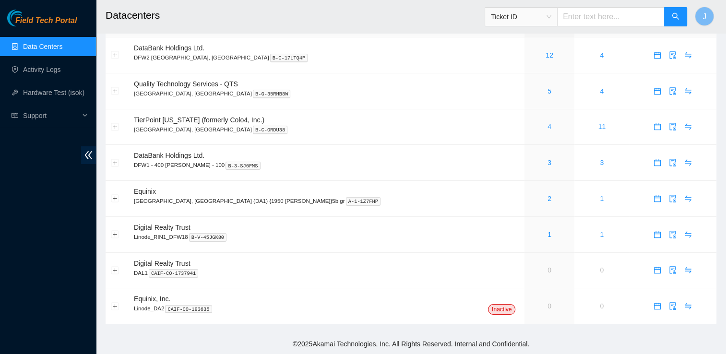
scroll to position [28, 0]
click at [669, 93] on icon "audit" at bounding box center [673, 91] width 8 height 8
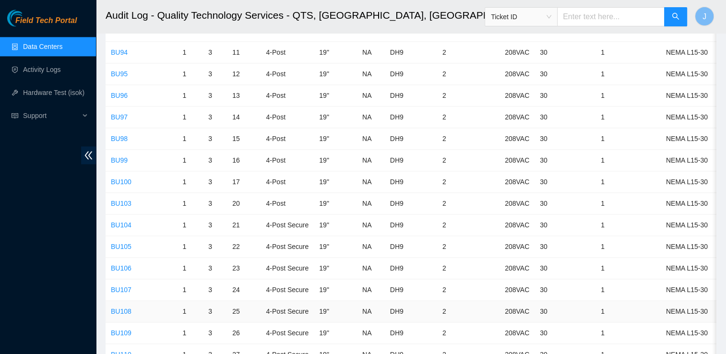
scroll to position [1325, 0]
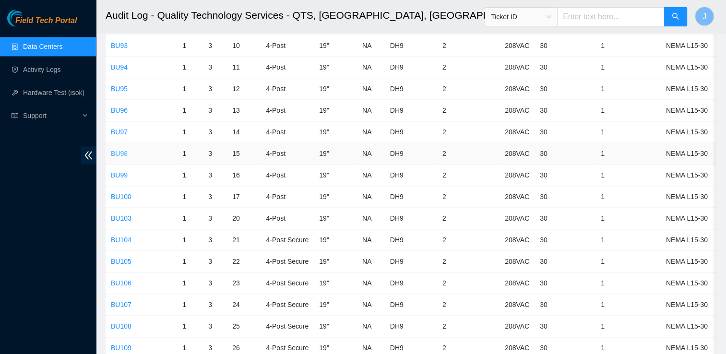
click at [121, 150] on link "BU98" at bounding box center [119, 154] width 17 height 8
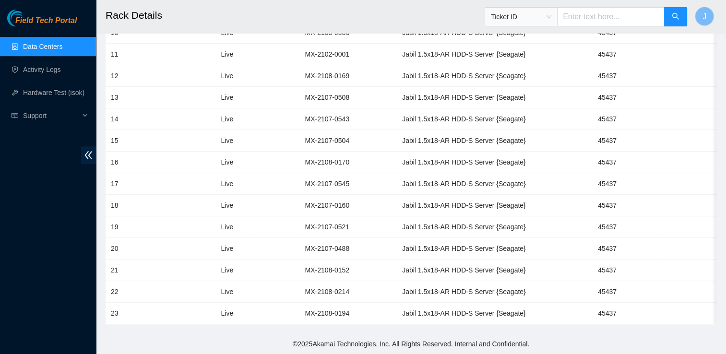
click at [62, 45] on link "Data Centers" at bounding box center [42, 47] width 39 height 8
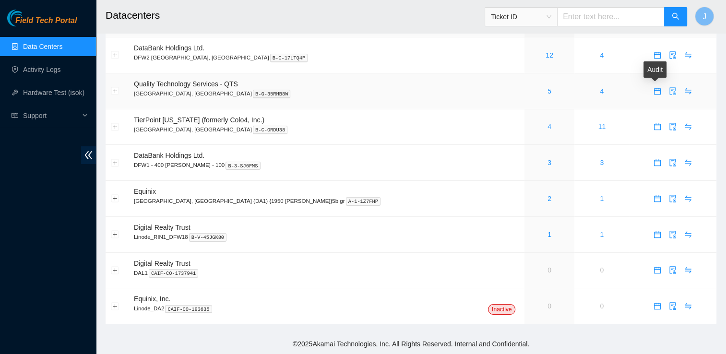
click at [665, 95] on button "button" at bounding box center [672, 91] width 15 height 15
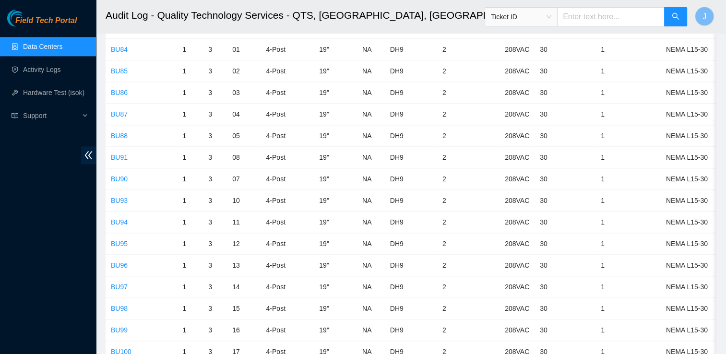
scroll to position [1180, 0]
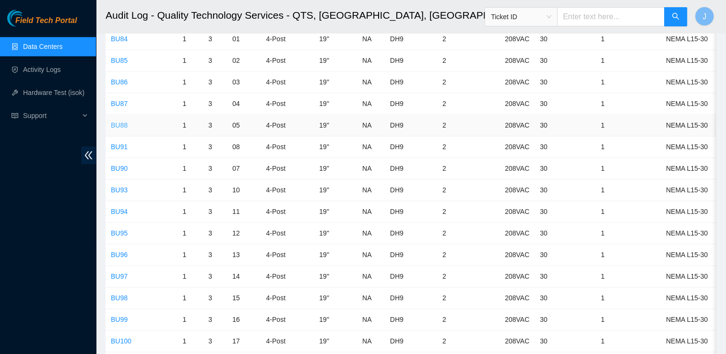
click at [114, 121] on link "BU88" at bounding box center [119, 125] width 17 height 8
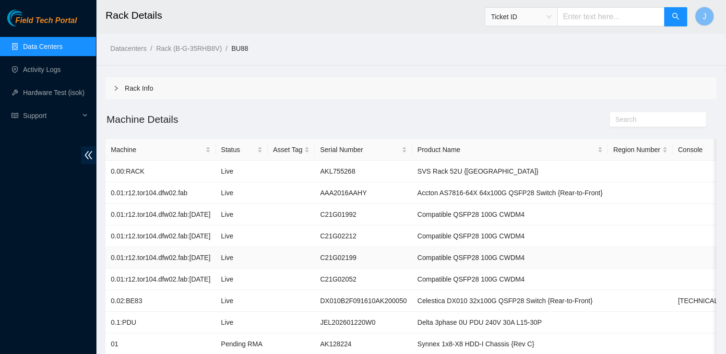
drag, startPoint x: 517, startPoint y: 251, endPoint x: 455, endPoint y: 126, distance: 139.8
click at [455, 126] on h2 "Machine Details" at bounding box center [335, 119] width 458 height 16
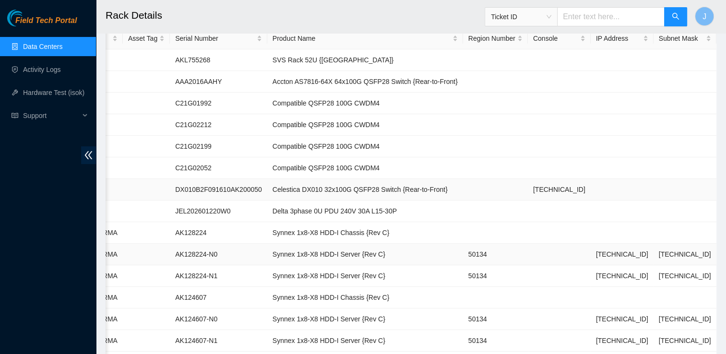
scroll to position [112, 0]
click at [542, 274] on td at bounding box center [559, 276] width 63 height 22
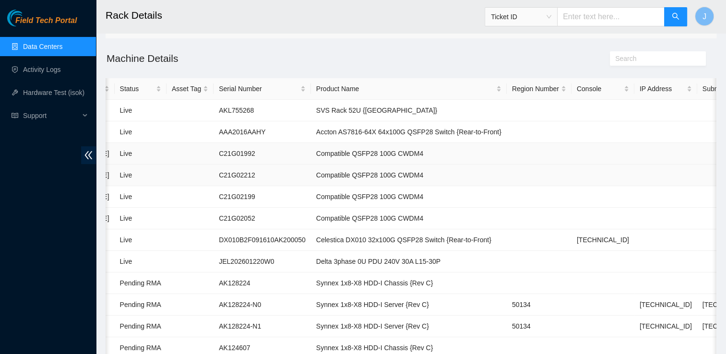
scroll to position [0, 0]
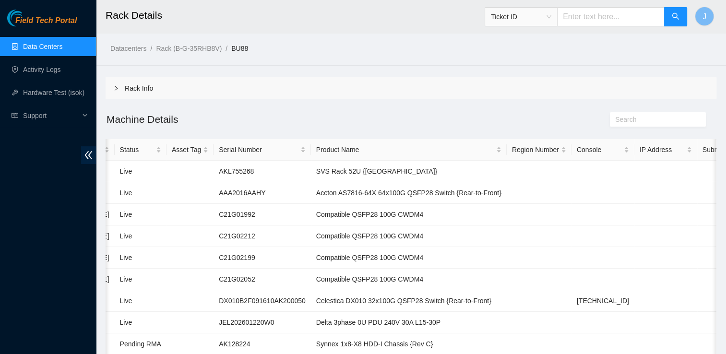
click at [62, 50] on link "Data Centers" at bounding box center [42, 47] width 39 height 8
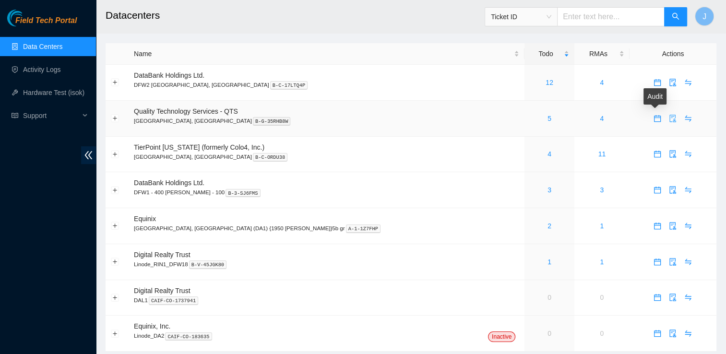
click at [665, 124] on button "button" at bounding box center [672, 118] width 15 height 15
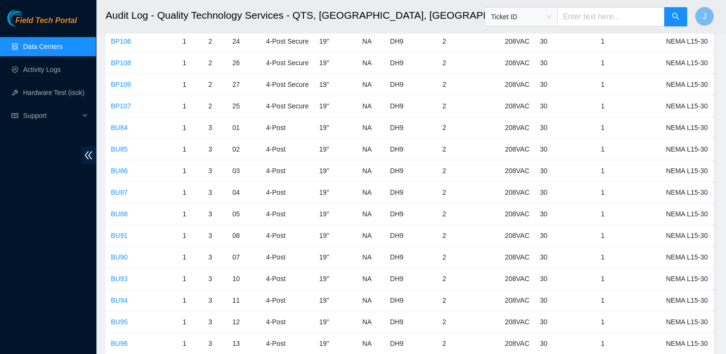
scroll to position [1108, 0]
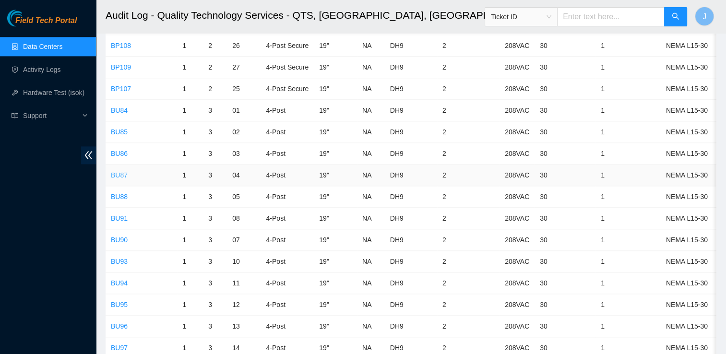
click at [119, 171] on link "BU87" at bounding box center [119, 175] width 17 height 8
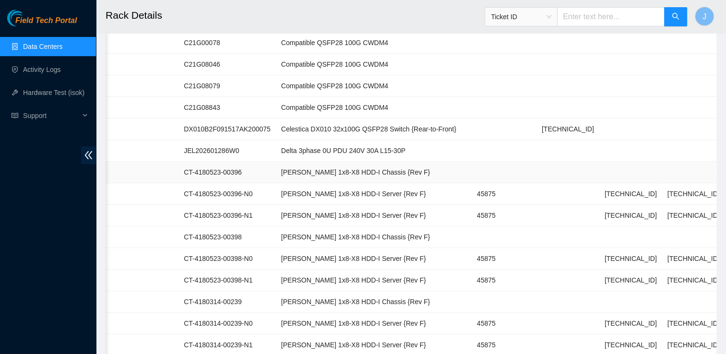
scroll to position [173, 0]
click at [356, 190] on td "[PERSON_NAME] 1x8-X8 HDD-I Server {Rev F}" at bounding box center [374, 193] width 196 height 22
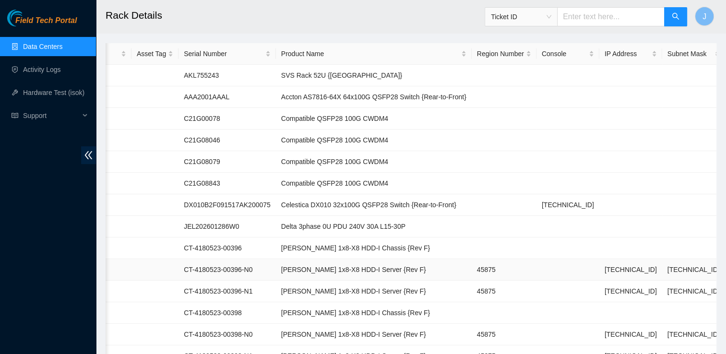
scroll to position [96, 0]
click at [60, 49] on link "Data Centers" at bounding box center [42, 47] width 39 height 8
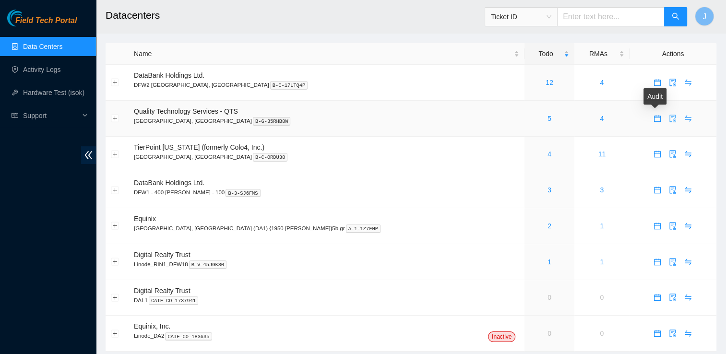
click at [665, 122] on button "button" at bounding box center [672, 118] width 15 height 15
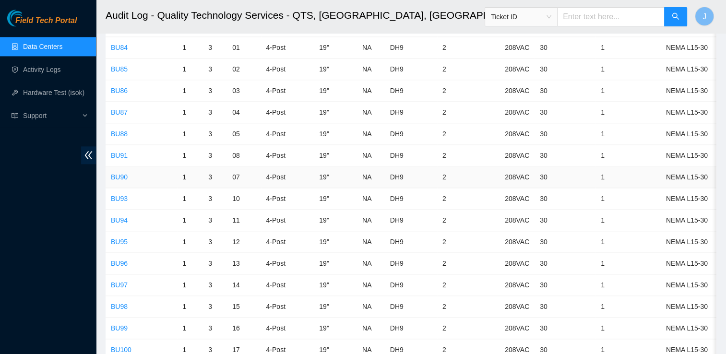
scroll to position [1171, 0]
click at [115, 87] on link "BU86" at bounding box center [119, 91] width 17 height 8
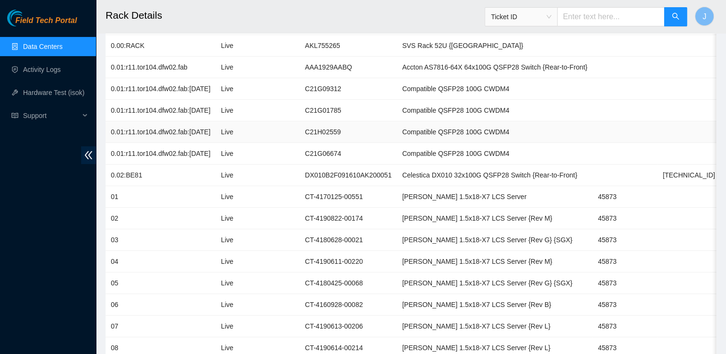
scroll to position [140, 0]
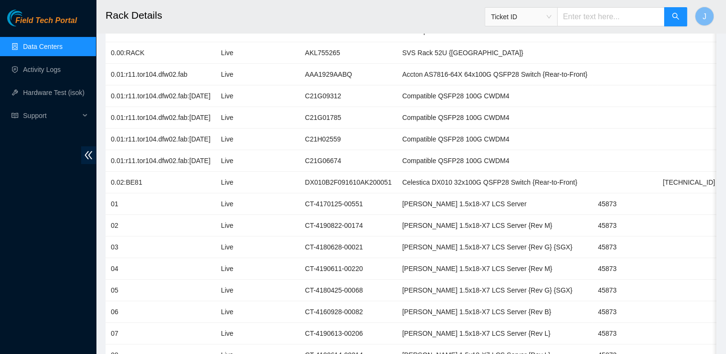
click at [40, 50] on link "Data Centers" at bounding box center [42, 47] width 39 height 8
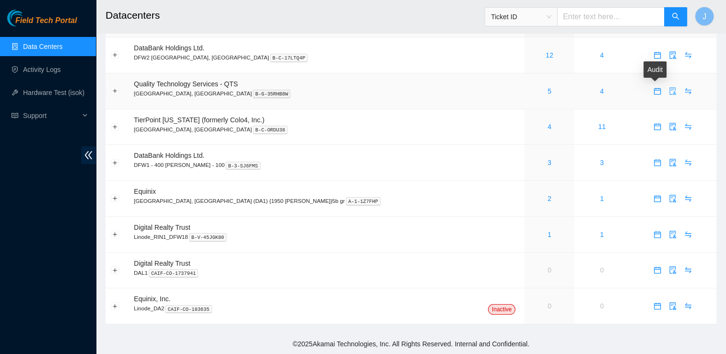
click at [669, 93] on icon "audit" at bounding box center [673, 91] width 8 height 8
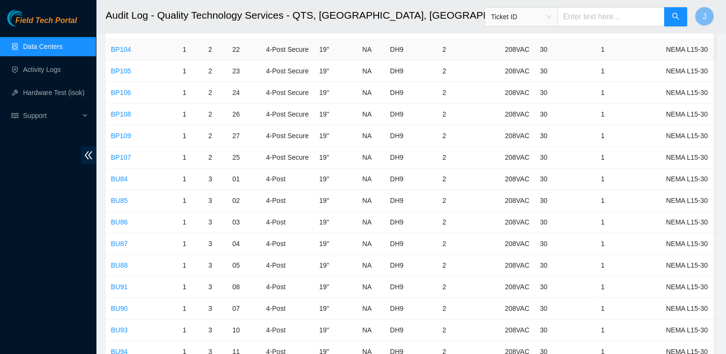
scroll to position [1042, 0]
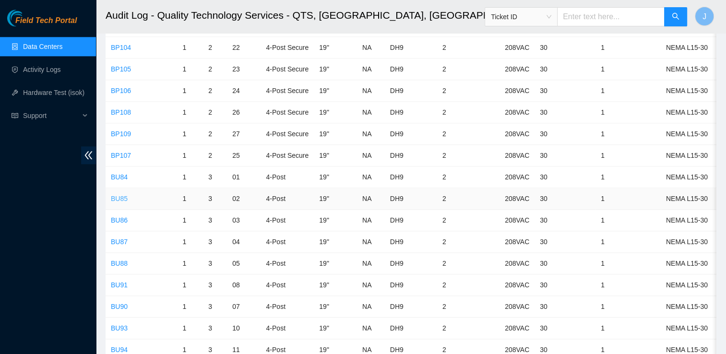
click at [120, 195] on link "BU85" at bounding box center [119, 199] width 17 height 8
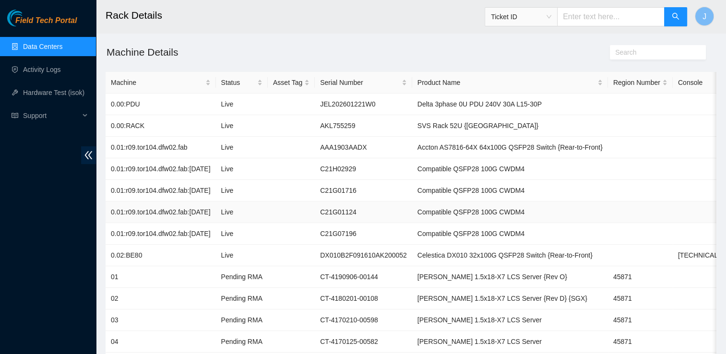
scroll to position [69, 0]
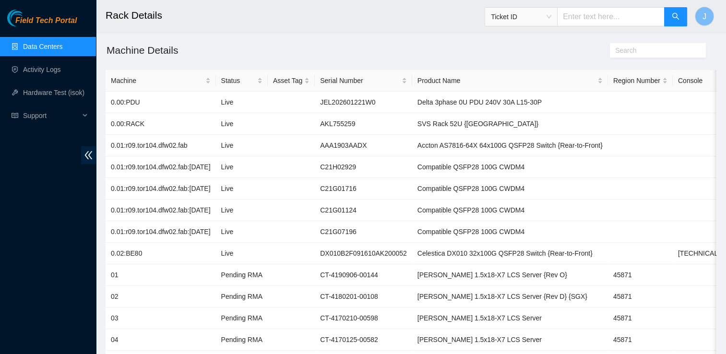
click at [33, 48] on link "Data Centers" at bounding box center [42, 47] width 39 height 8
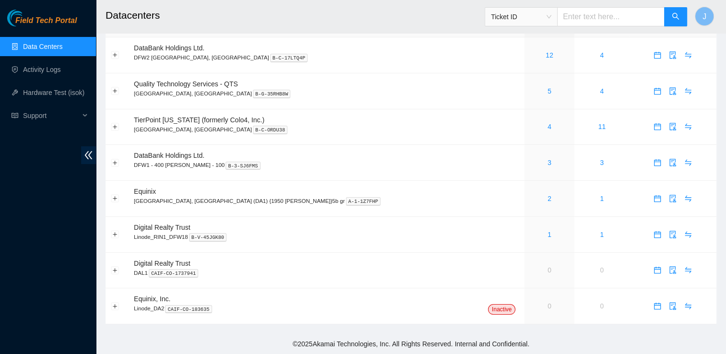
scroll to position [28, 0]
click at [670, 93] on icon "audit" at bounding box center [673, 91] width 6 height 8
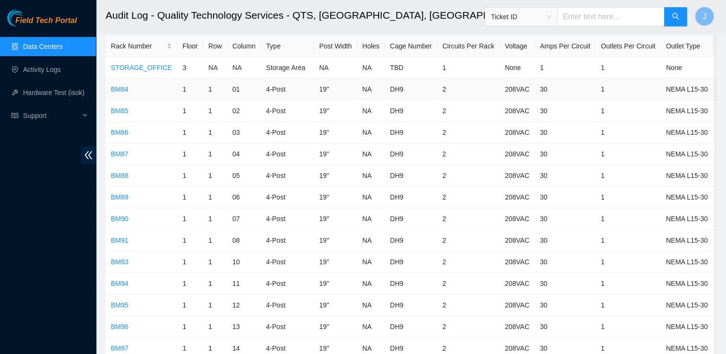
click at [661, 93] on td "NEMA L15-30" at bounding box center [687, 90] width 52 height 22
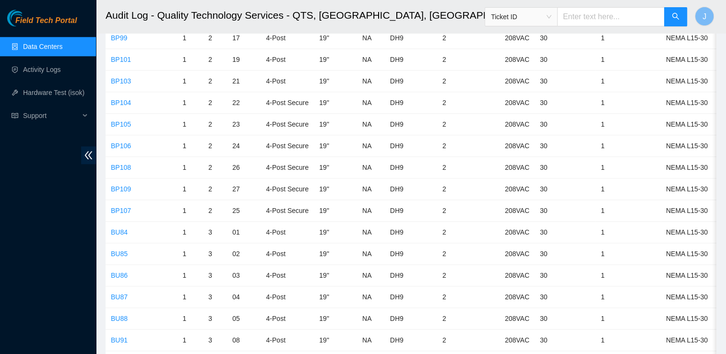
scroll to position [987, 0]
click at [116, 228] on link "BU84" at bounding box center [119, 232] width 17 height 8
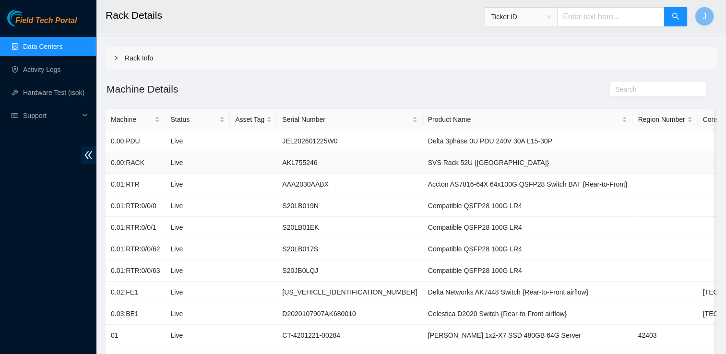
scroll to position [40, 0]
